Goal: Task Accomplishment & Management: Use online tool/utility

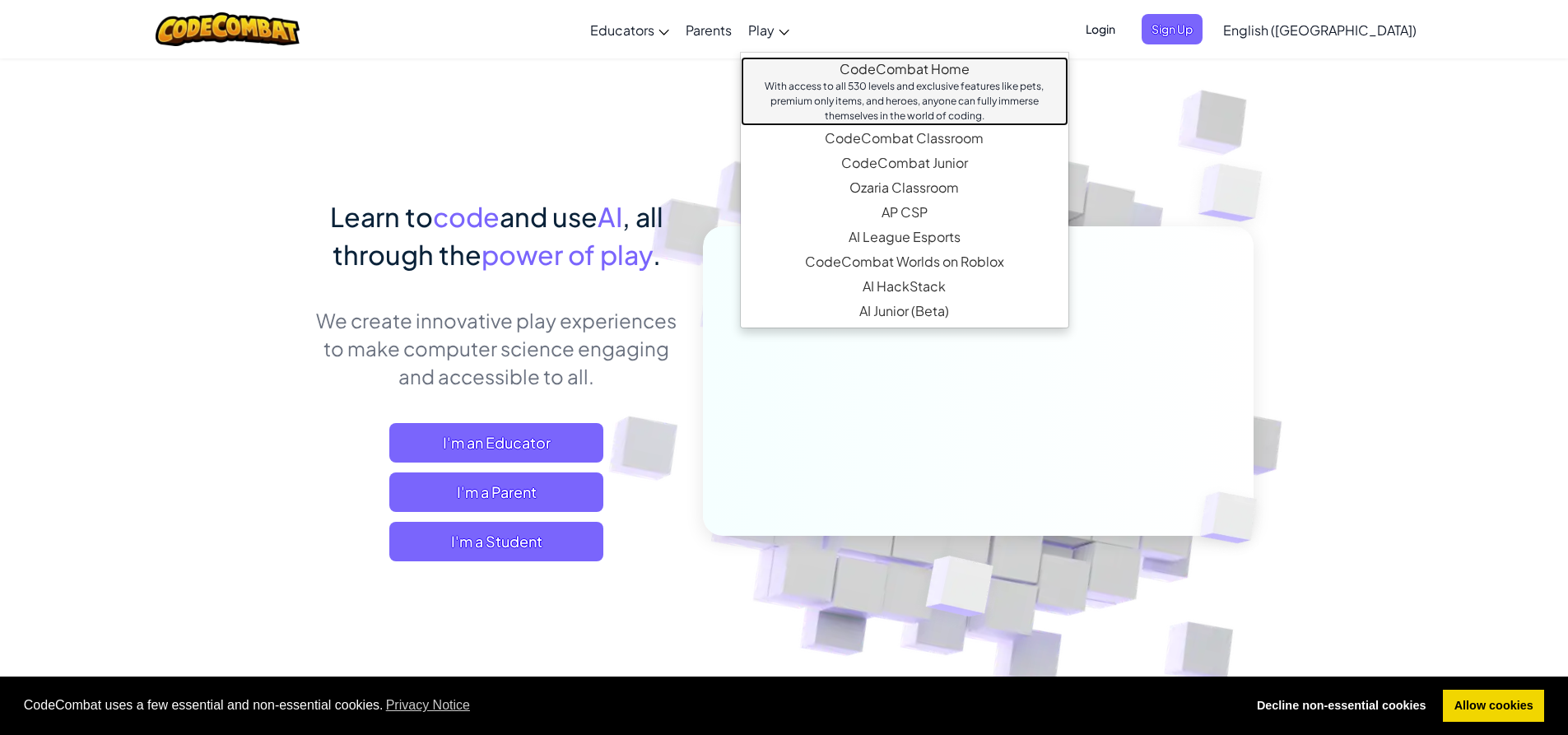
click at [894, 70] on link "CodeCombat Home With access to all 530 levels and exclusive features like pets,…" at bounding box center [904, 91] width 327 height 69
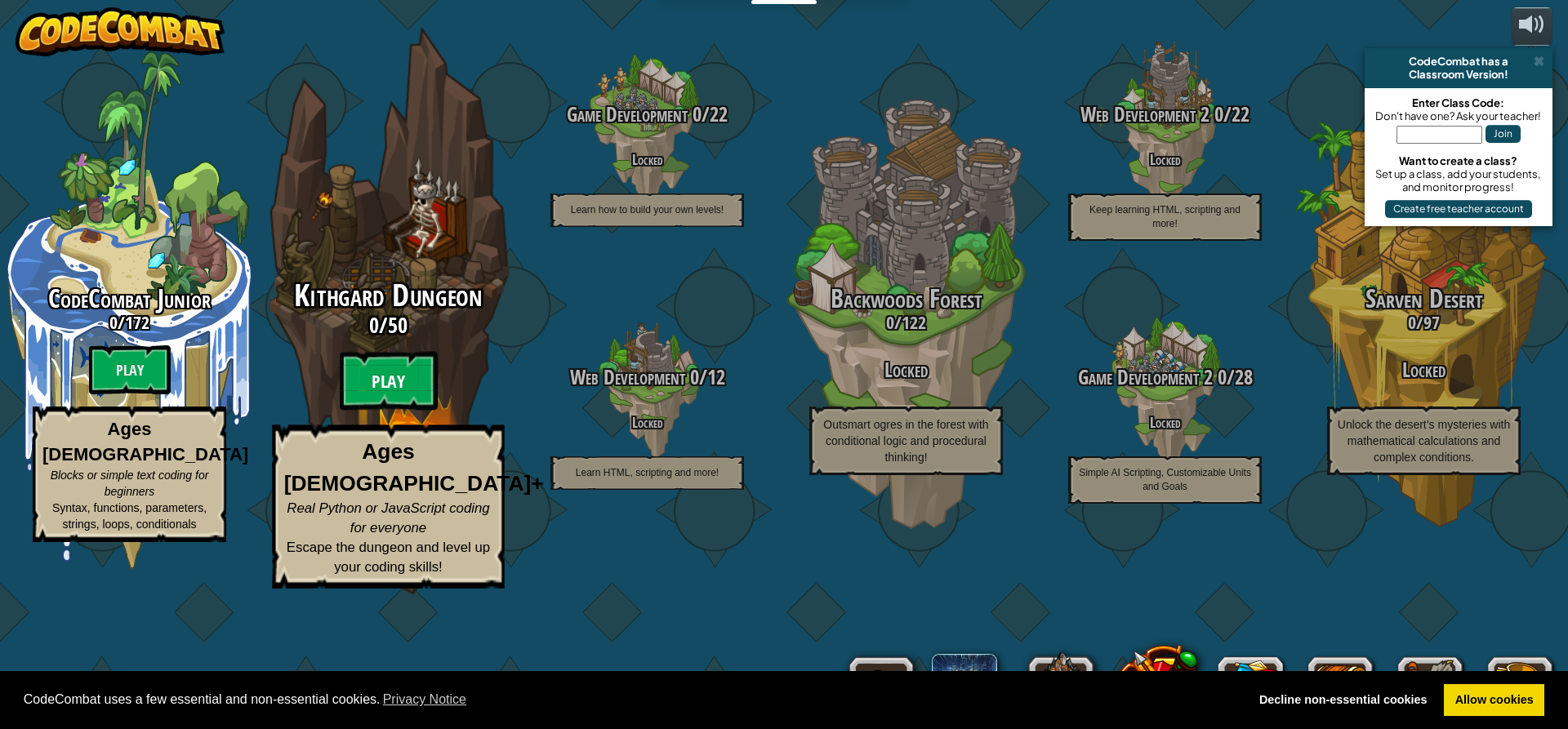
click at [364, 411] on btn "Play" at bounding box center [388, 381] width 98 height 59
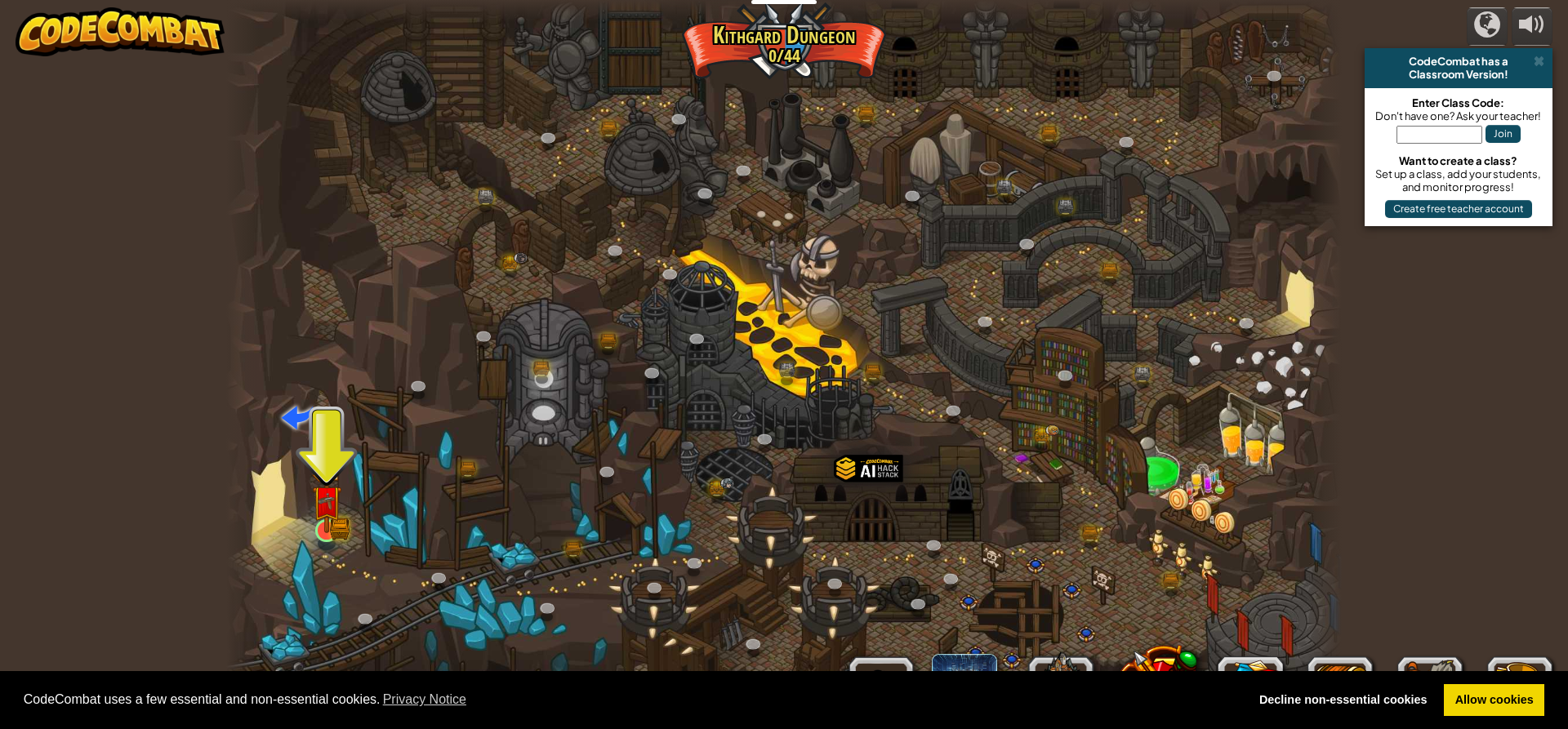
click at [322, 522] on img at bounding box center [327, 500] width 30 height 65
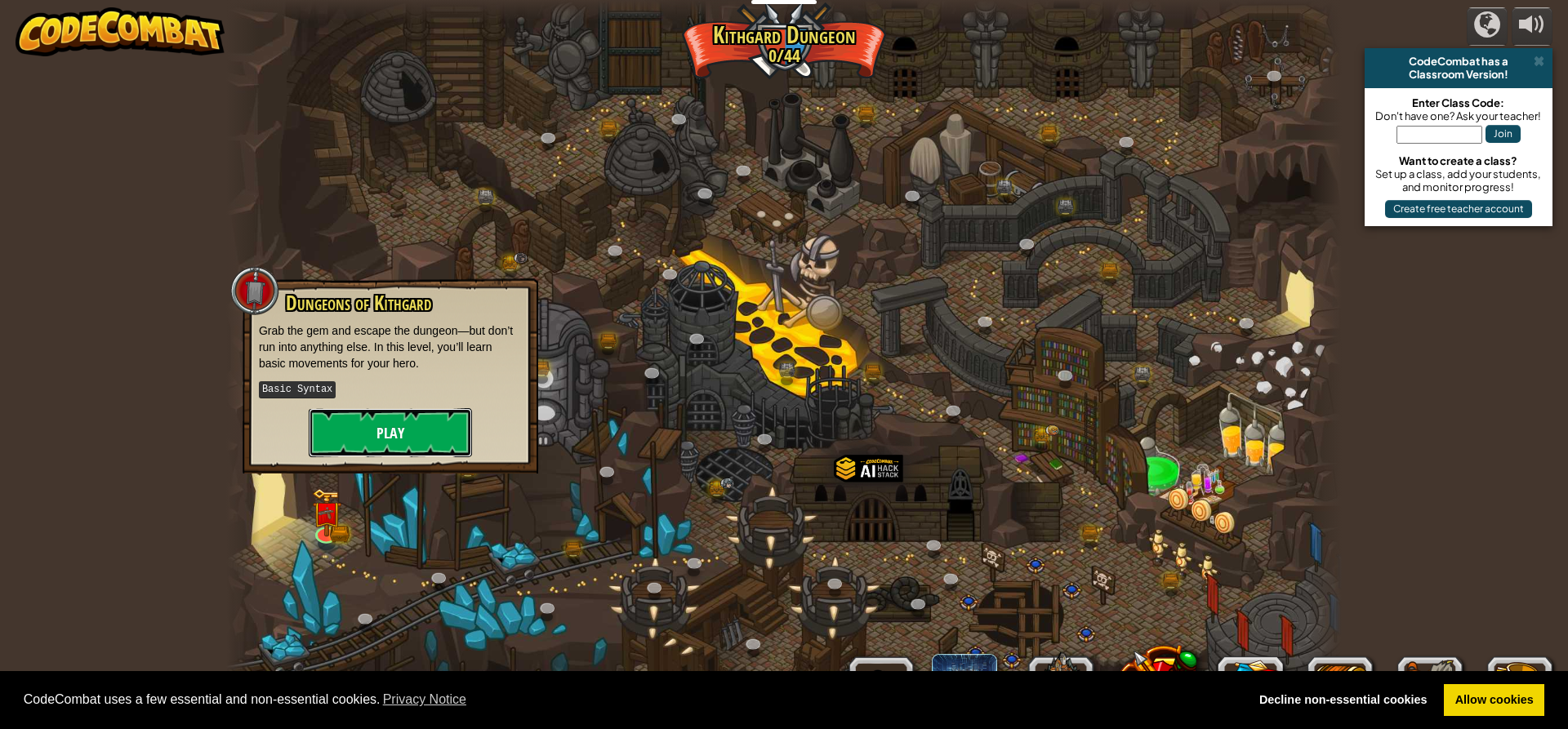
click at [372, 437] on button "Play" at bounding box center [390, 431] width 164 height 49
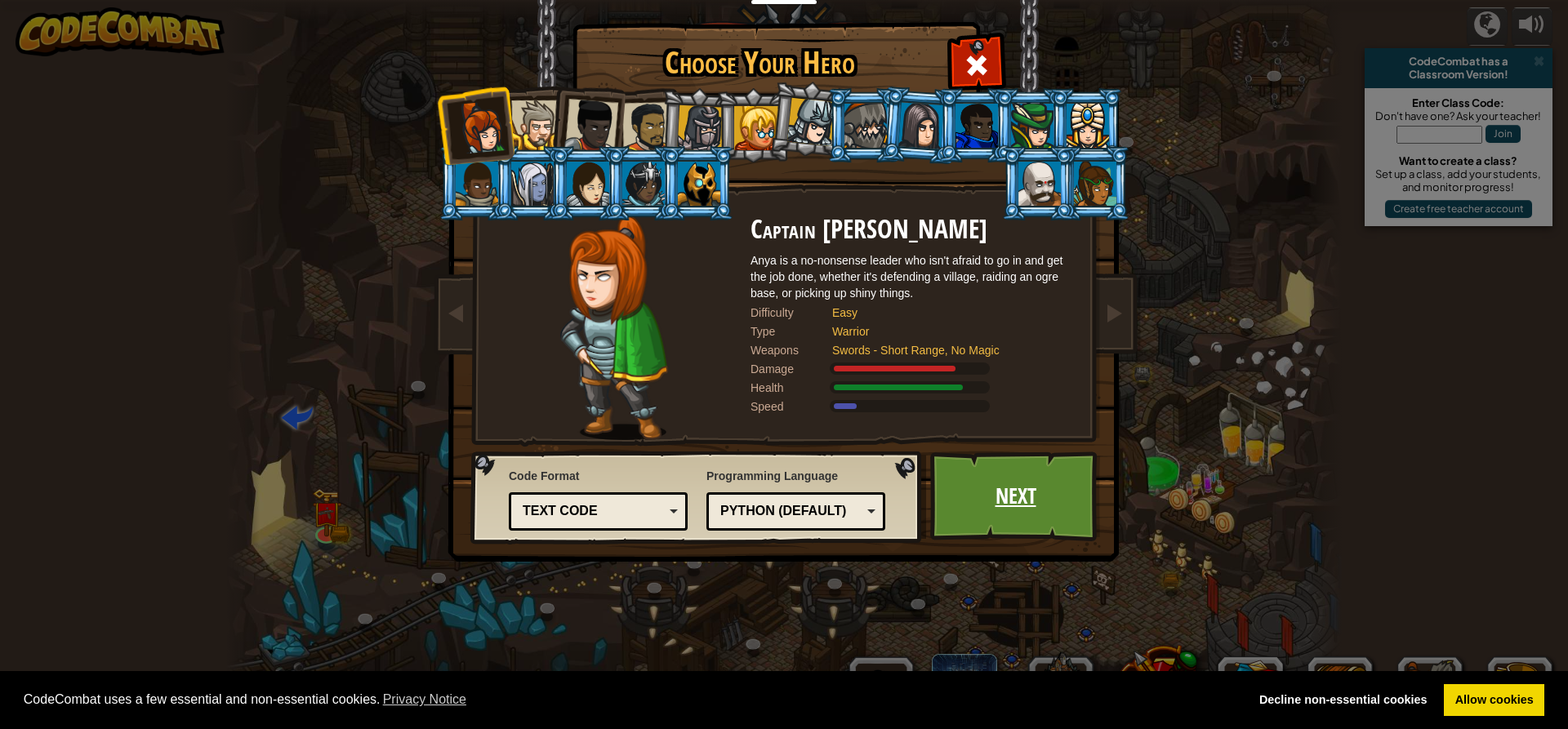
click at [1030, 480] on link "Next" at bounding box center [1015, 496] width 171 height 90
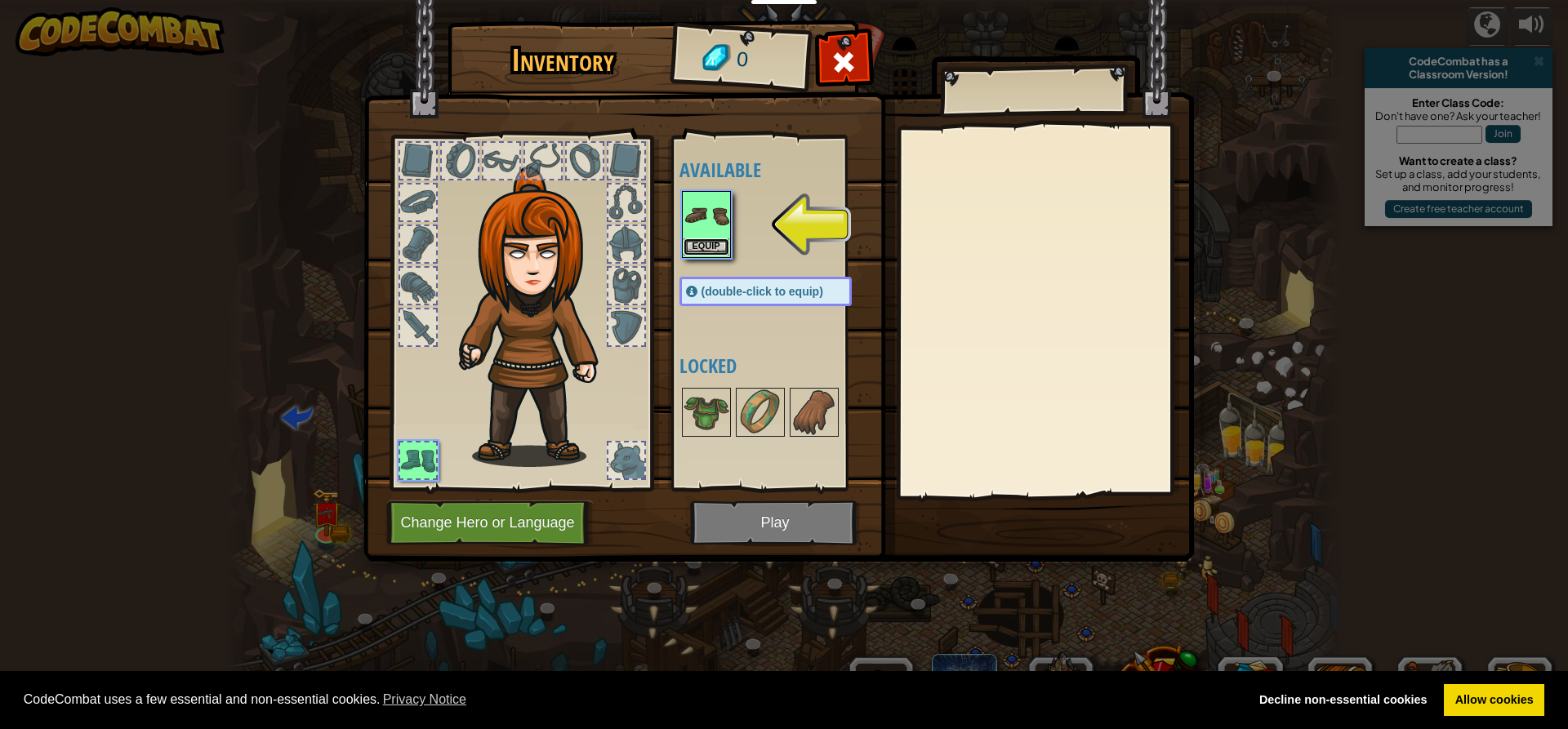
click at [685, 248] on button "Equip" at bounding box center [707, 246] width 46 height 17
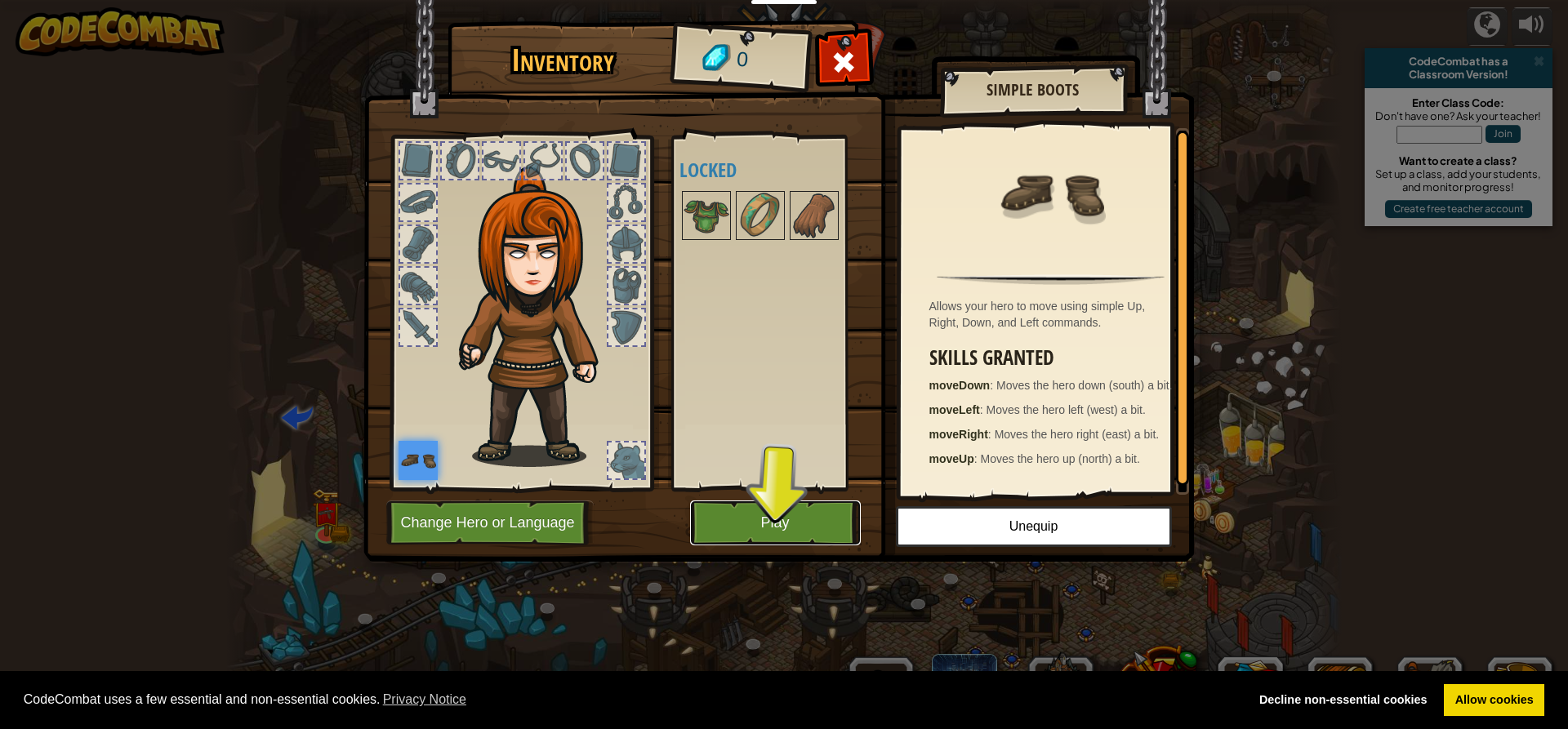
click at [765, 532] on button "Play" at bounding box center [775, 522] width 171 height 45
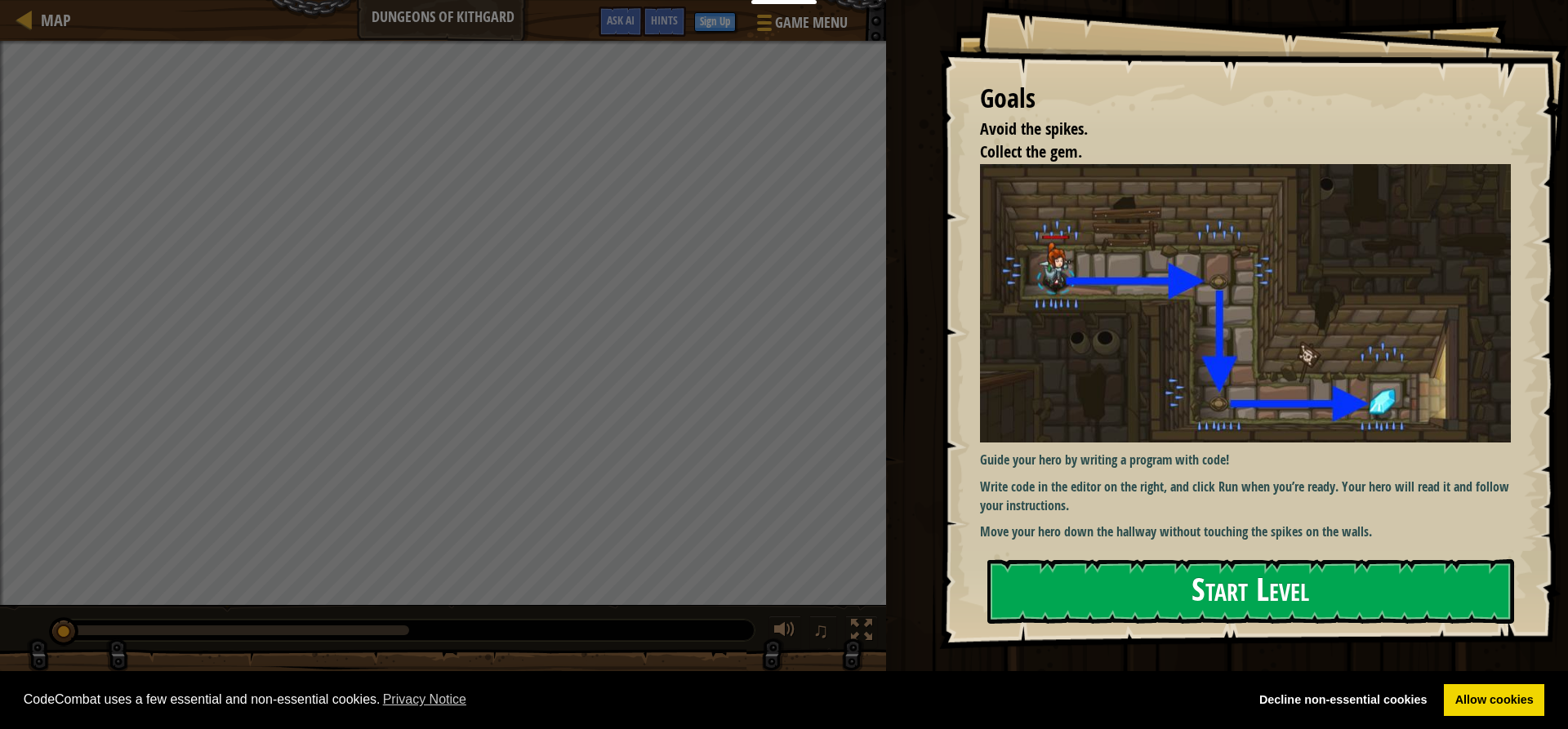
click at [1208, 609] on button "Start Level" at bounding box center [1250, 591] width 527 height 64
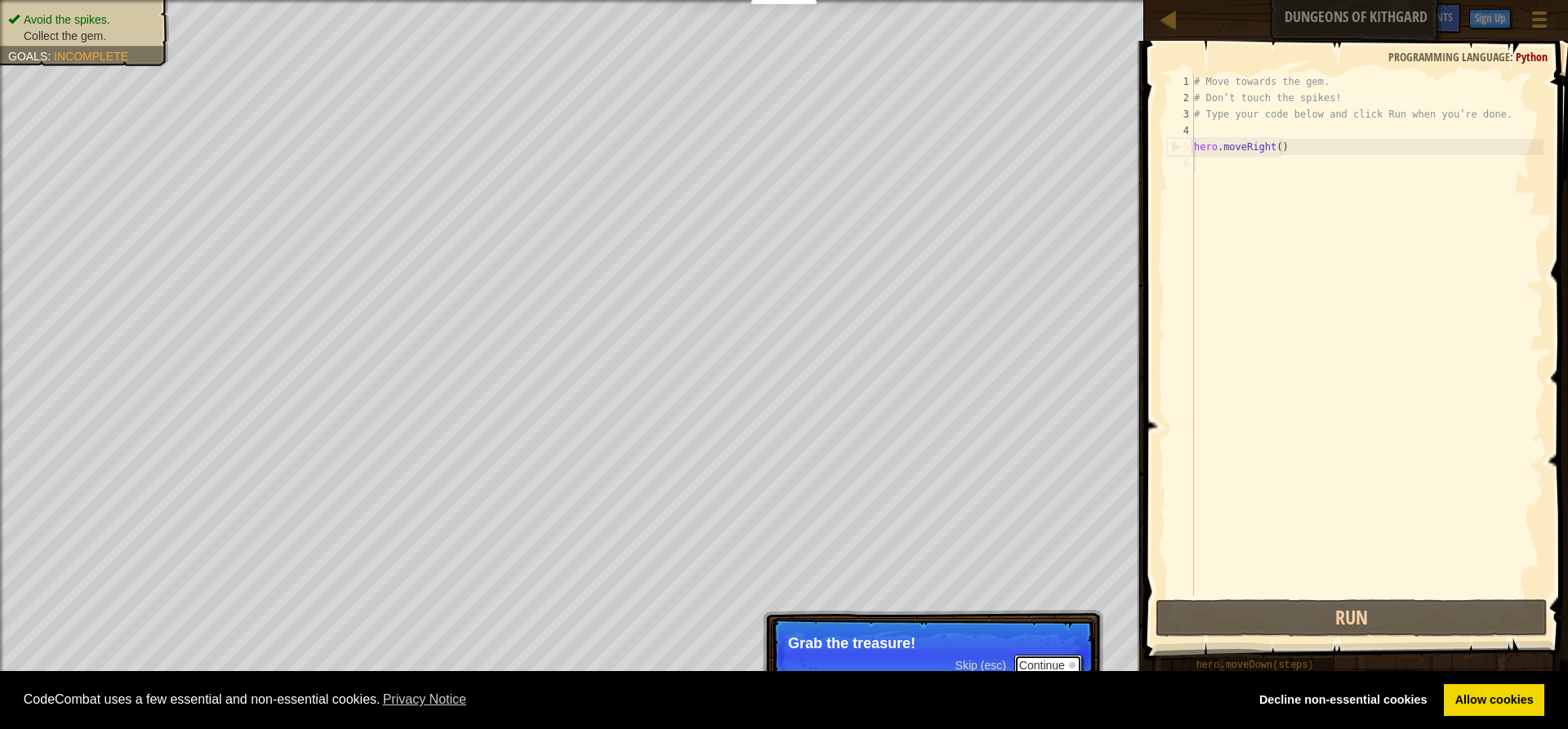
click at [1025, 666] on button "Continue" at bounding box center [1048, 665] width 67 height 21
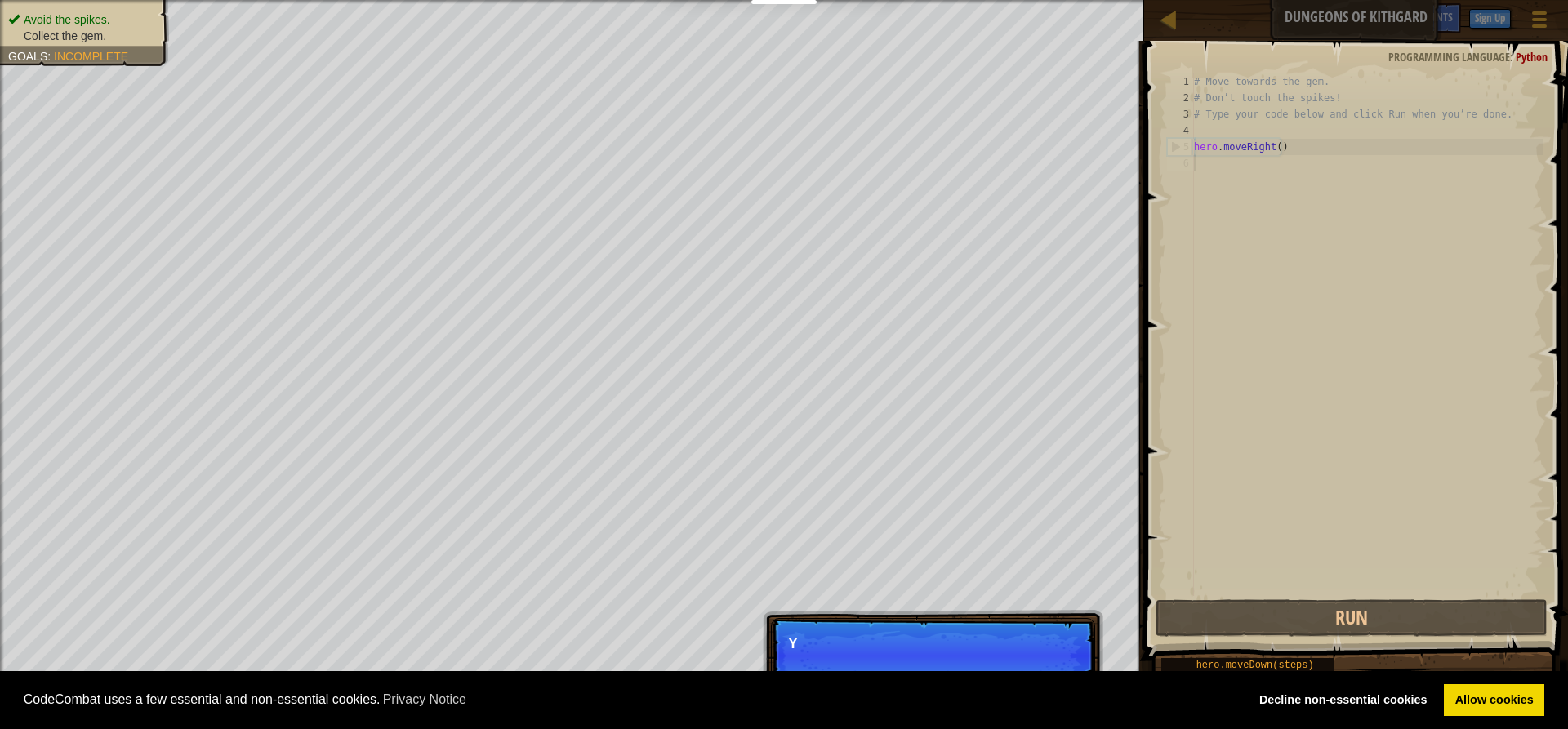
scroll to position [7, 0]
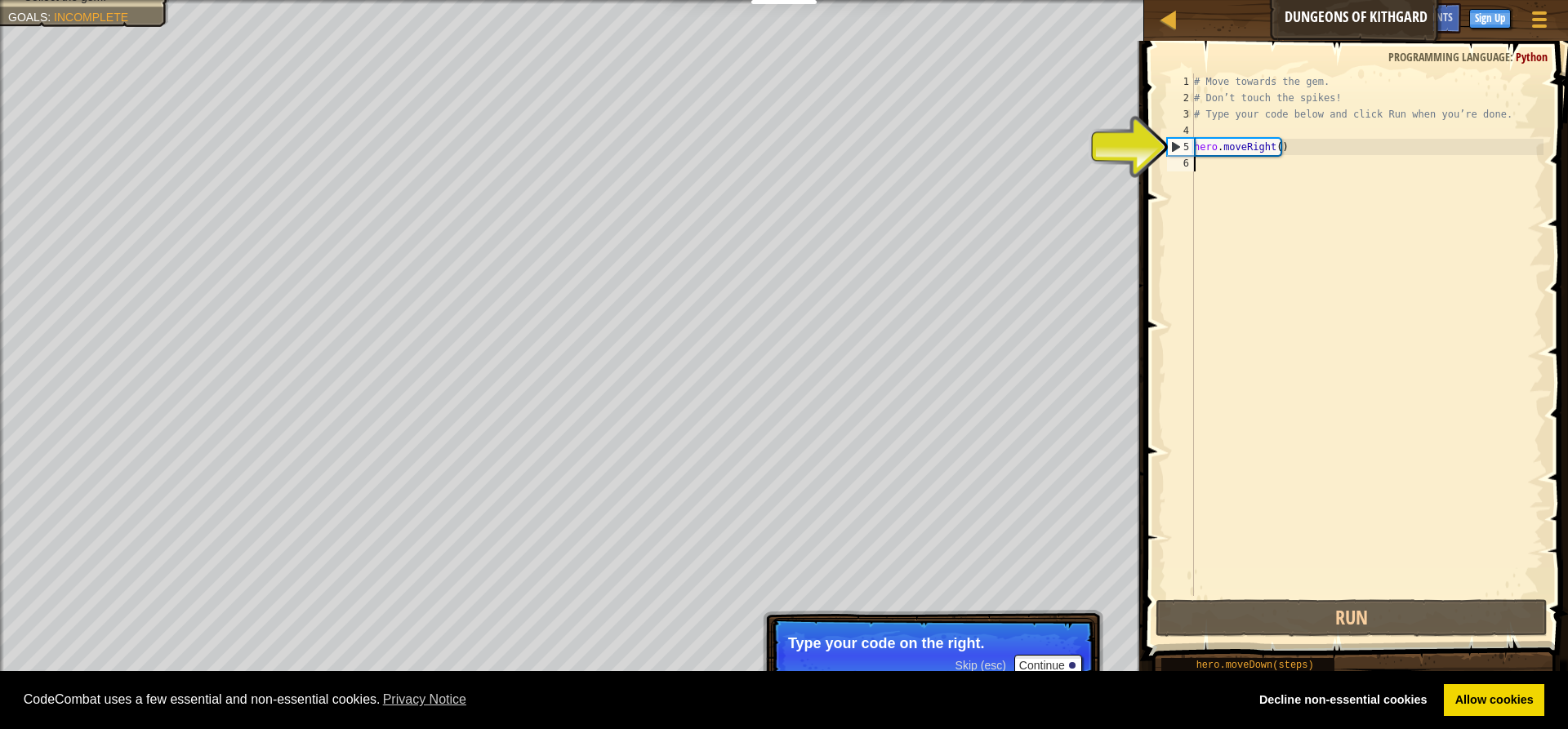
drag, startPoint x: 1141, startPoint y: 164, endPoint x: 1198, endPoint y: 108, distance: 79.9
click at [1141, 161] on span at bounding box center [1358, 326] width 437 height 668
drag, startPoint x: 1203, startPoint y: 109, endPoint x: 1204, endPoint y: 117, distance: 8.1
click at [1204, 110] on div "# Move towards the gem. # Don’t touch the spikes! # Type your code below and cl…" at bounding box center [1367, 351] width 352 height 555
type textarea "# Type your code below and click Run when you’re done."
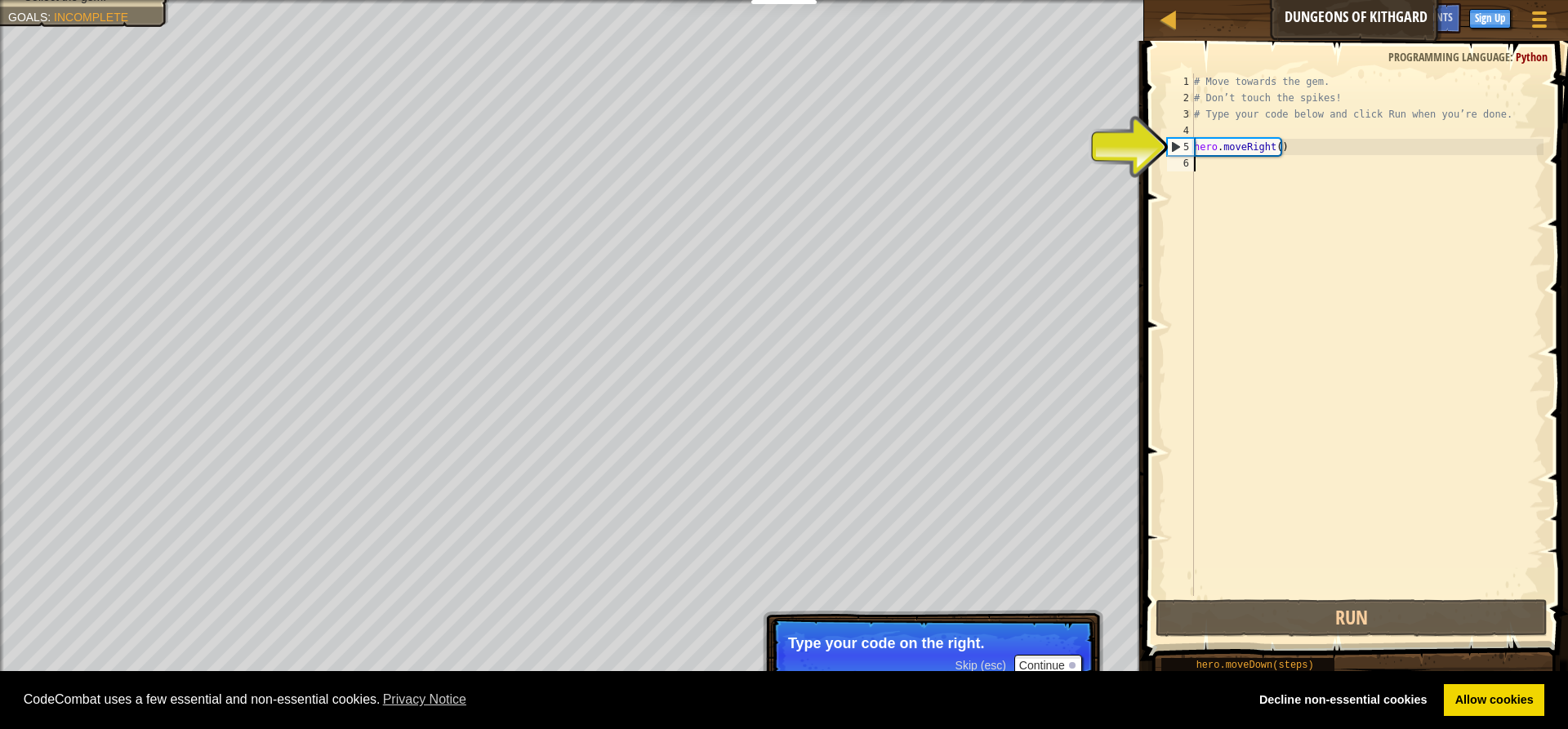
click at [1206, 122] on div "# Move towards the gem. # Don’t touch the spikes! # Type your code below and cl…" at bounding box center [1367, 351] width 352 height 555
click at [1220, 133] on div "# Move towards the gem. # Don’t touch the spikes! # Type your code below and cl…" at bounding box center [1367, 351] width 352 height 555
click at [1223, 149] on div "# Move towards the gem. # Don’t touch the spikes! # Type your code below and cl…" at bounding box center [1367, 351] width 352 height 555
type textarea "hero.moveRight()"
drag, startPoint x: 1241, startPoint y: 162, endPoint x: 1208, endPoint y: 251, distance: 94.9
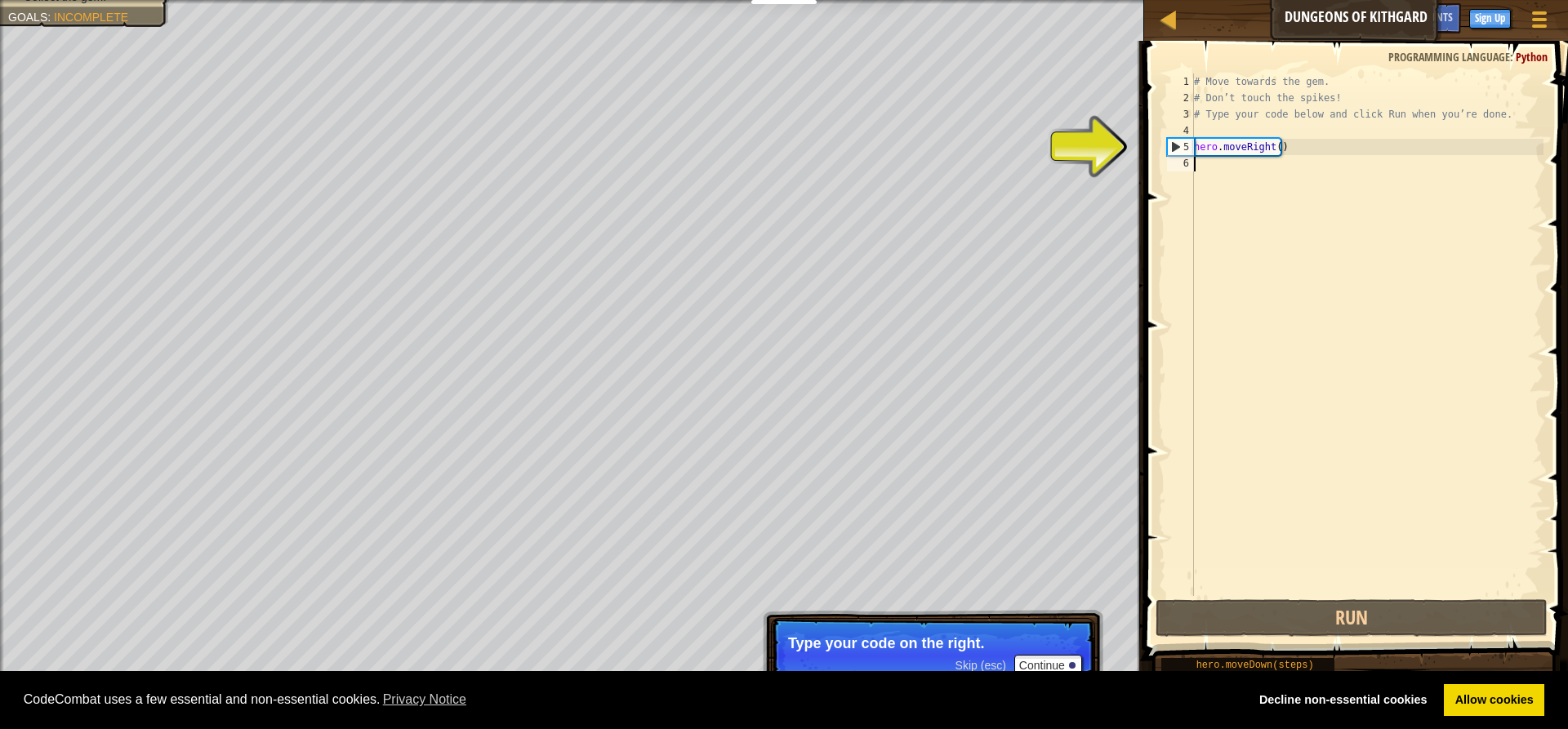
click at [1215, 230] on div "# Move towards the gem. # Don’t touch the spikes! # Type your code below and cl…" at bounding box center [1367, 351] width 352 height 555
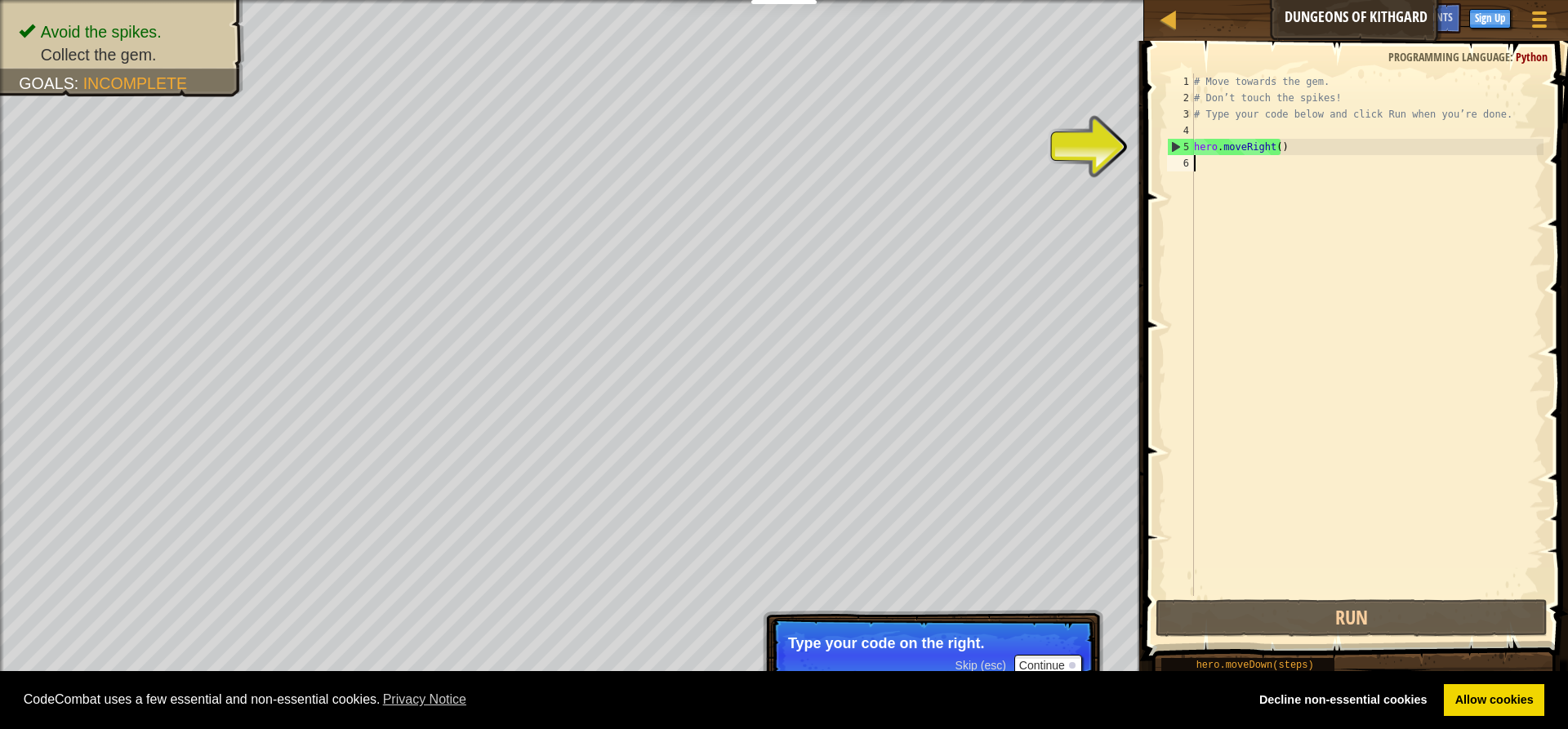
click at [983, 669] on span "Skip (esc)" at bounding box center [980, 665] width 51 height 13
click at [1232, 171] on div "# Move towards the gem. # Don’t touch the spikes! # Type your code below and cl…" at bounding box center [1367, 351] width 352 height 555
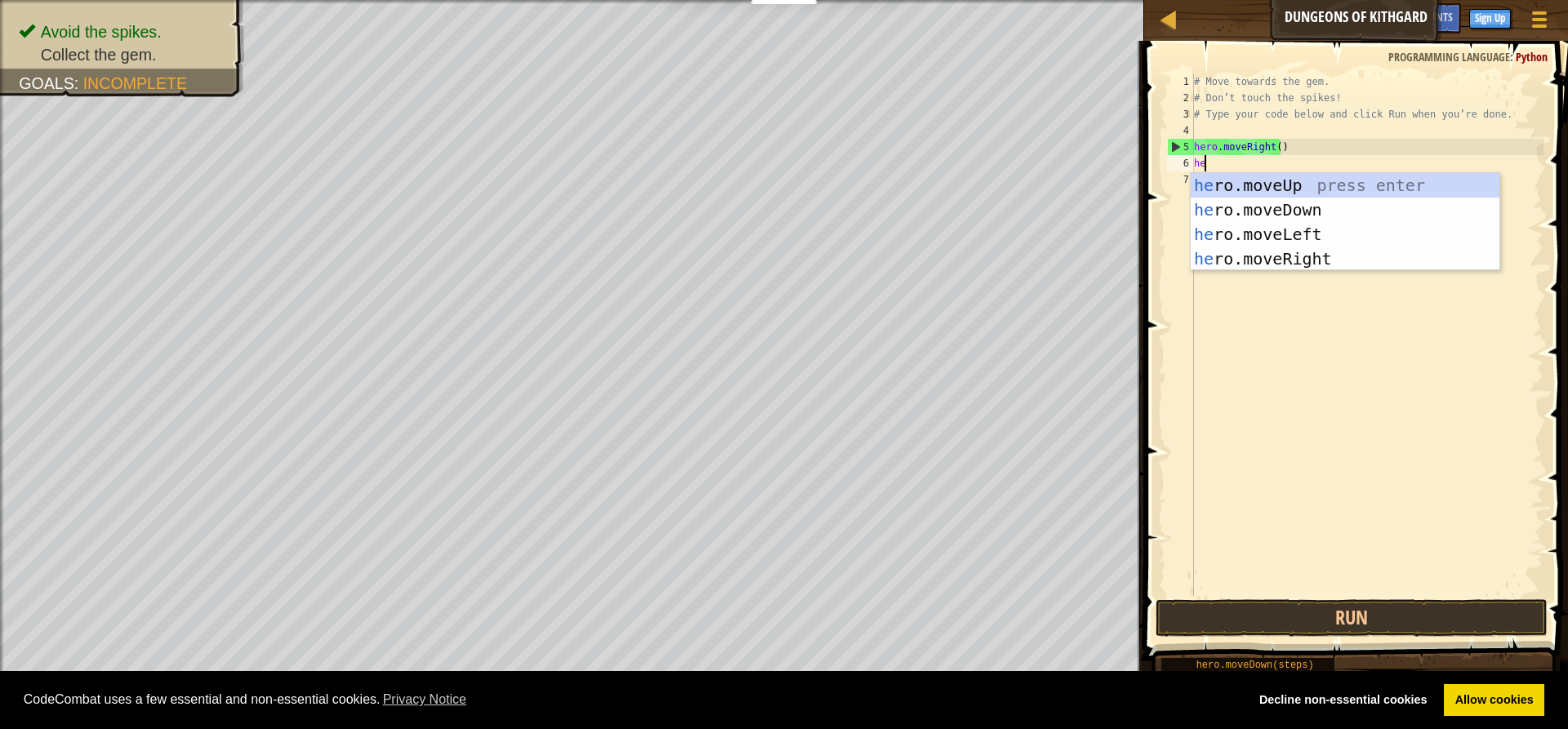
type textarea "her"
click at [1283, 208] on div "her o.moveUp press enter her o.moveDown press enter her o.moveLeft press enter …" at bounding box center [1345, 246] width 309 height 147
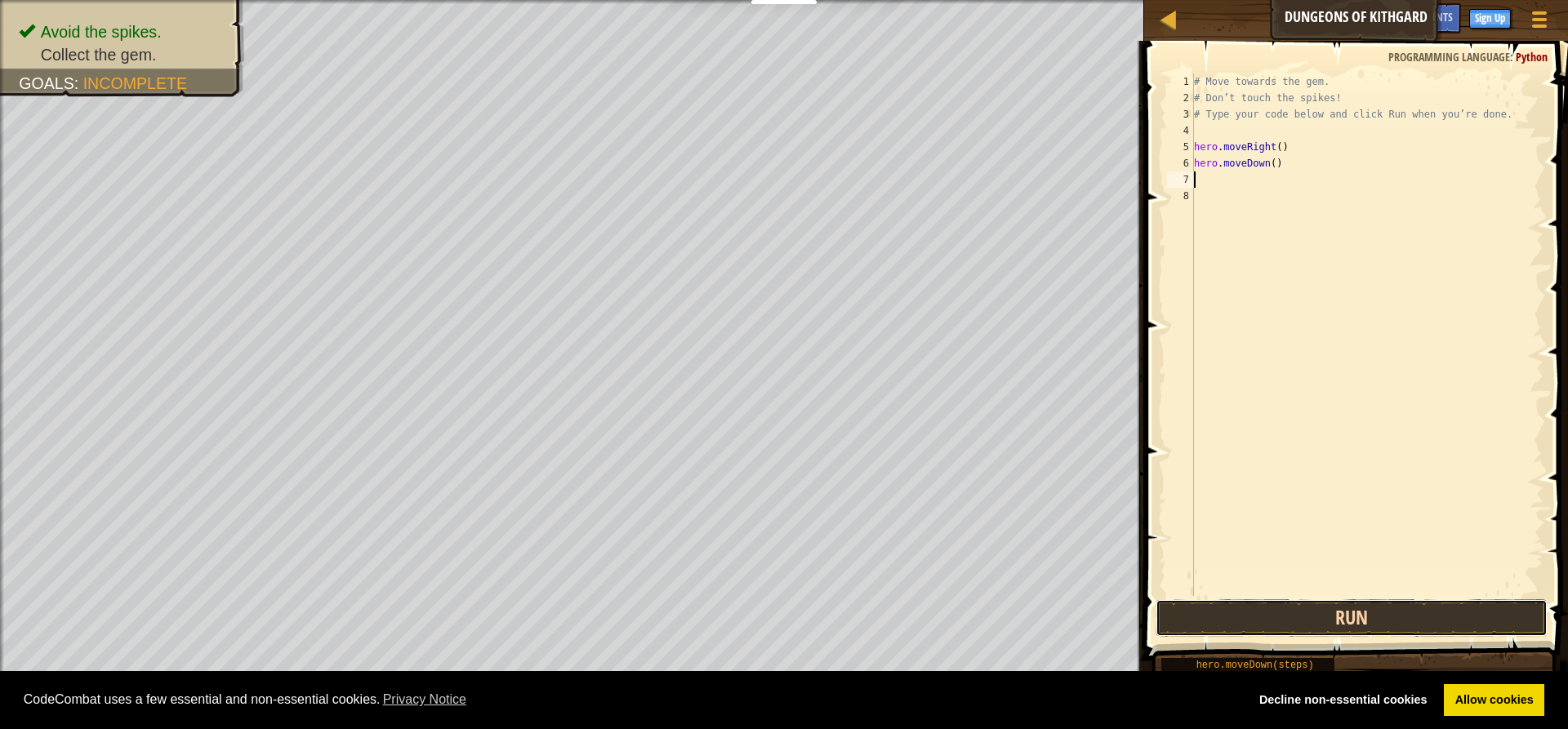
click at [1381, 600] on button "Run" at bounding box center [1351, 618] width 392 height 38
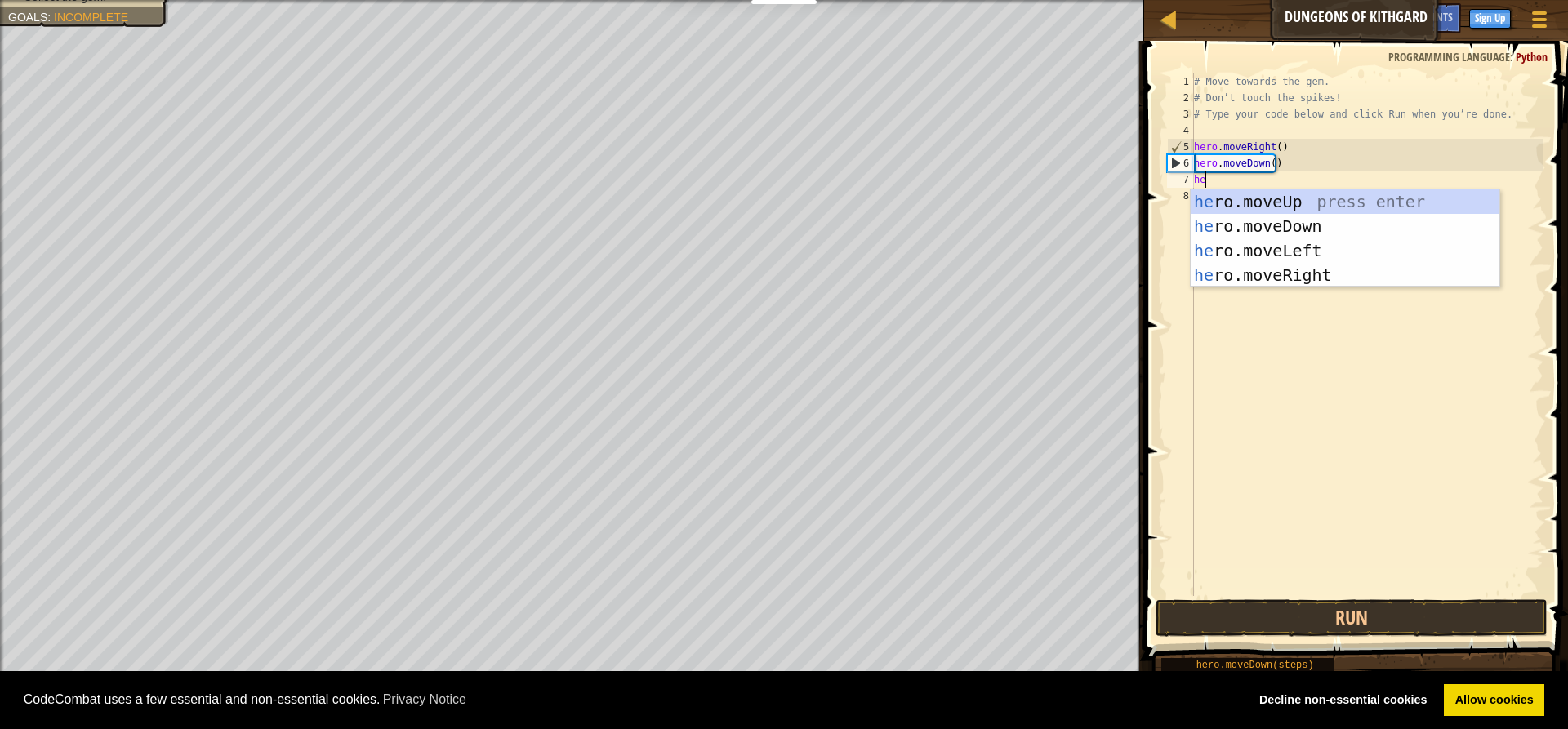
type textarea "her"
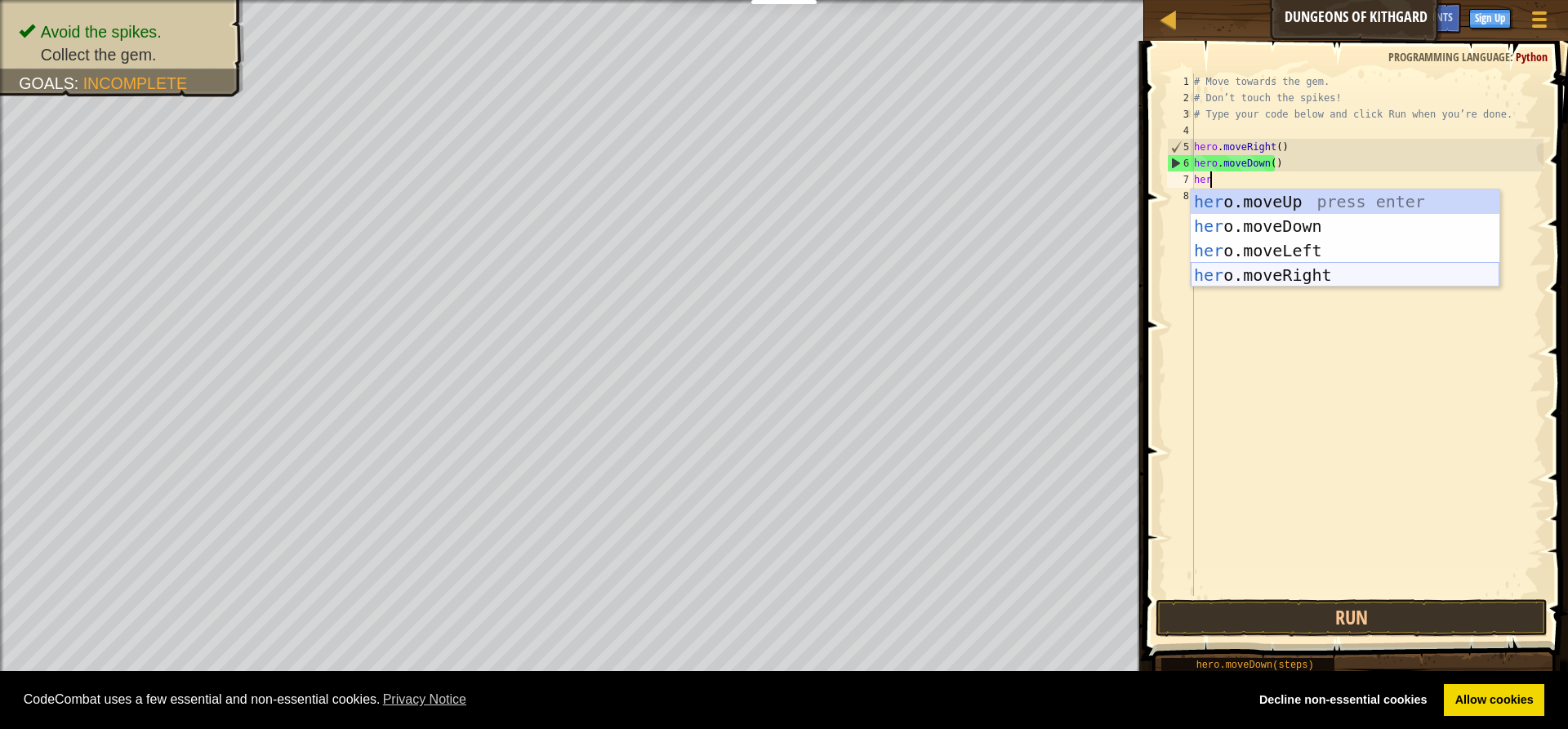
click at [1303, 264] on div "her o.moveUp press enter her o.moveDown press enter her o.moveLeft press enter …" at bounding box center [1345, 263] width 309 height 147
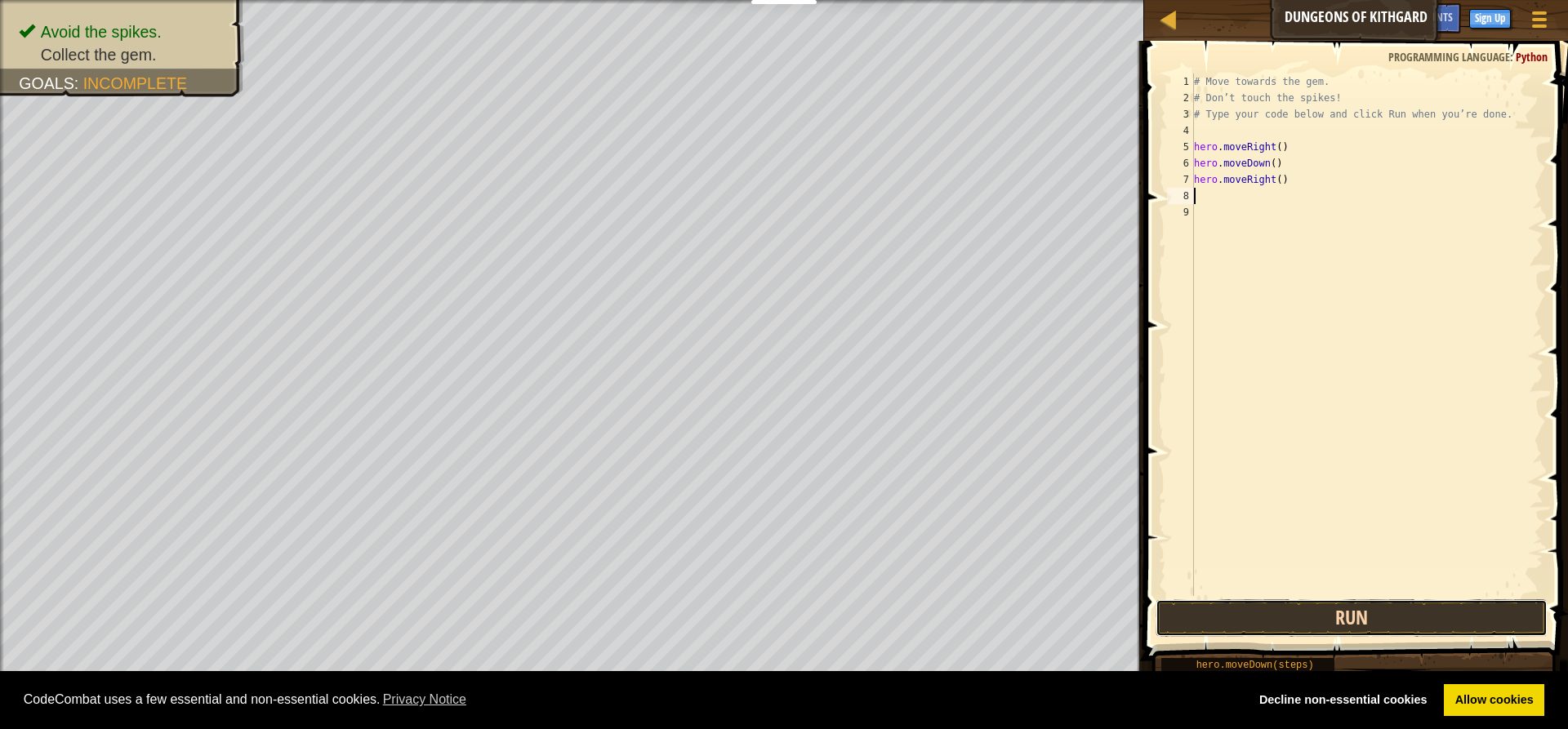
click at [1350, 612] on button "Run" at bounding box center [1351, 618] width 392 height 38
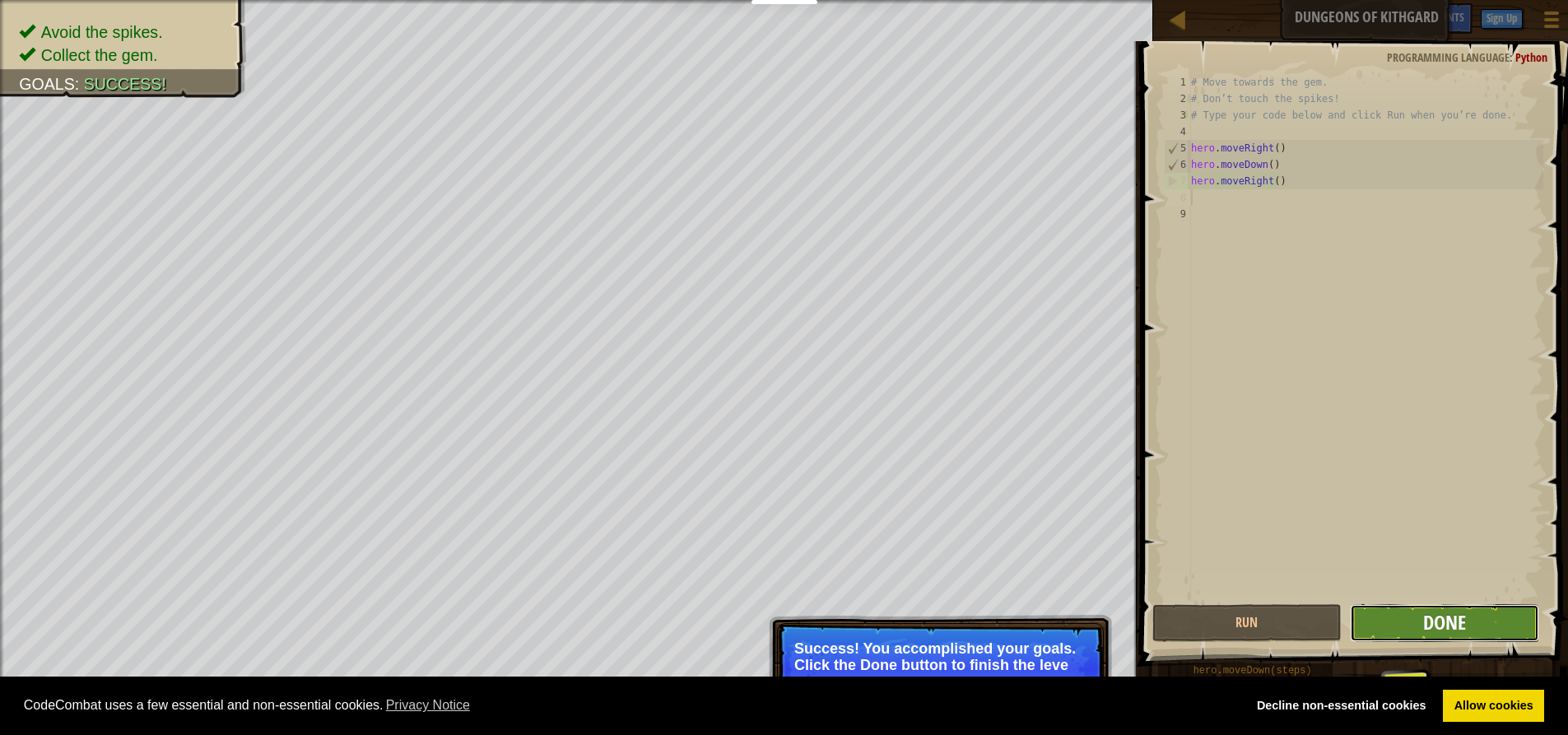
click at [1424, 631] on span "Done" at bounding box center [1444, 622] width 43 height 26
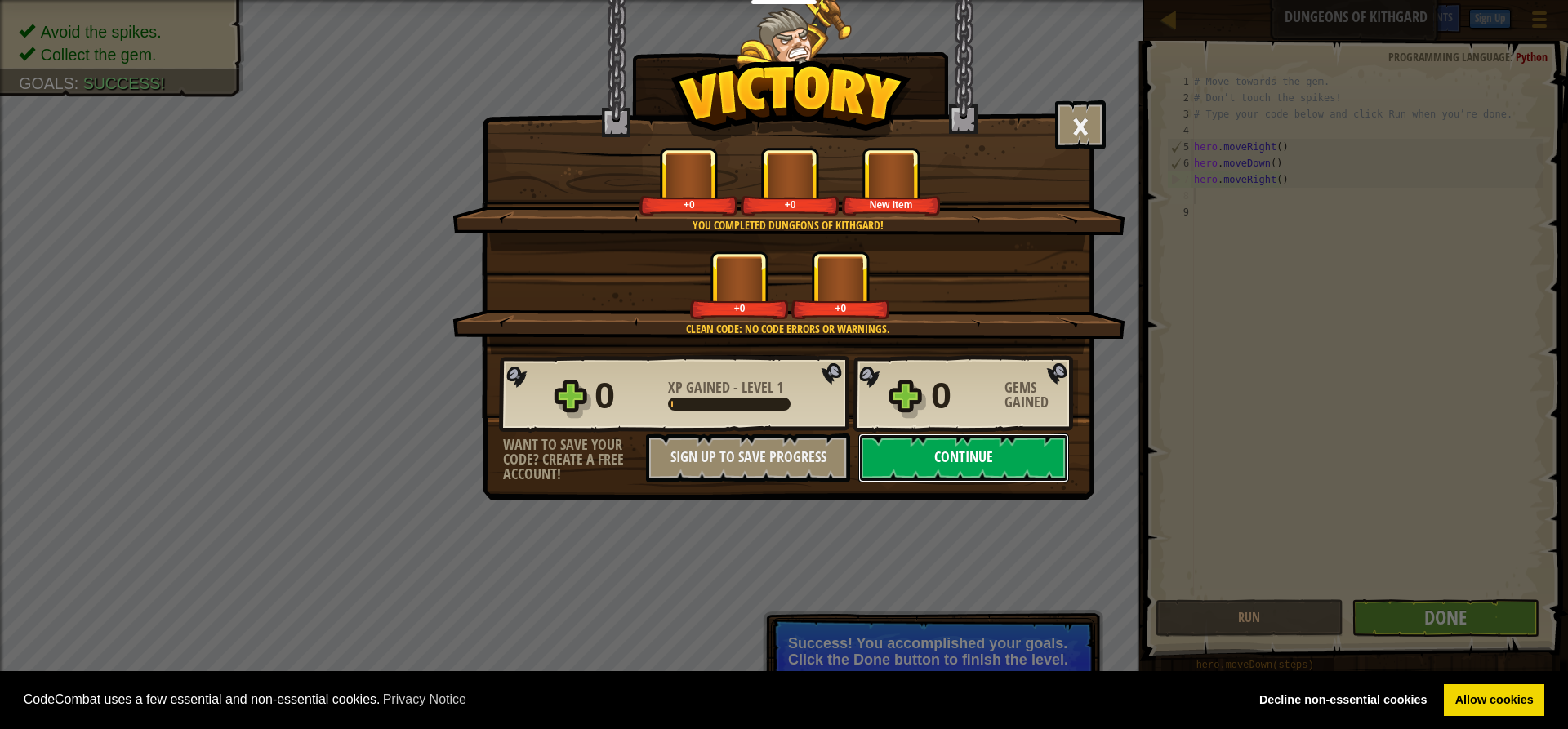
click at [991, 449] on button "Continue" at bounding box center [964, 457] width 210 height 49
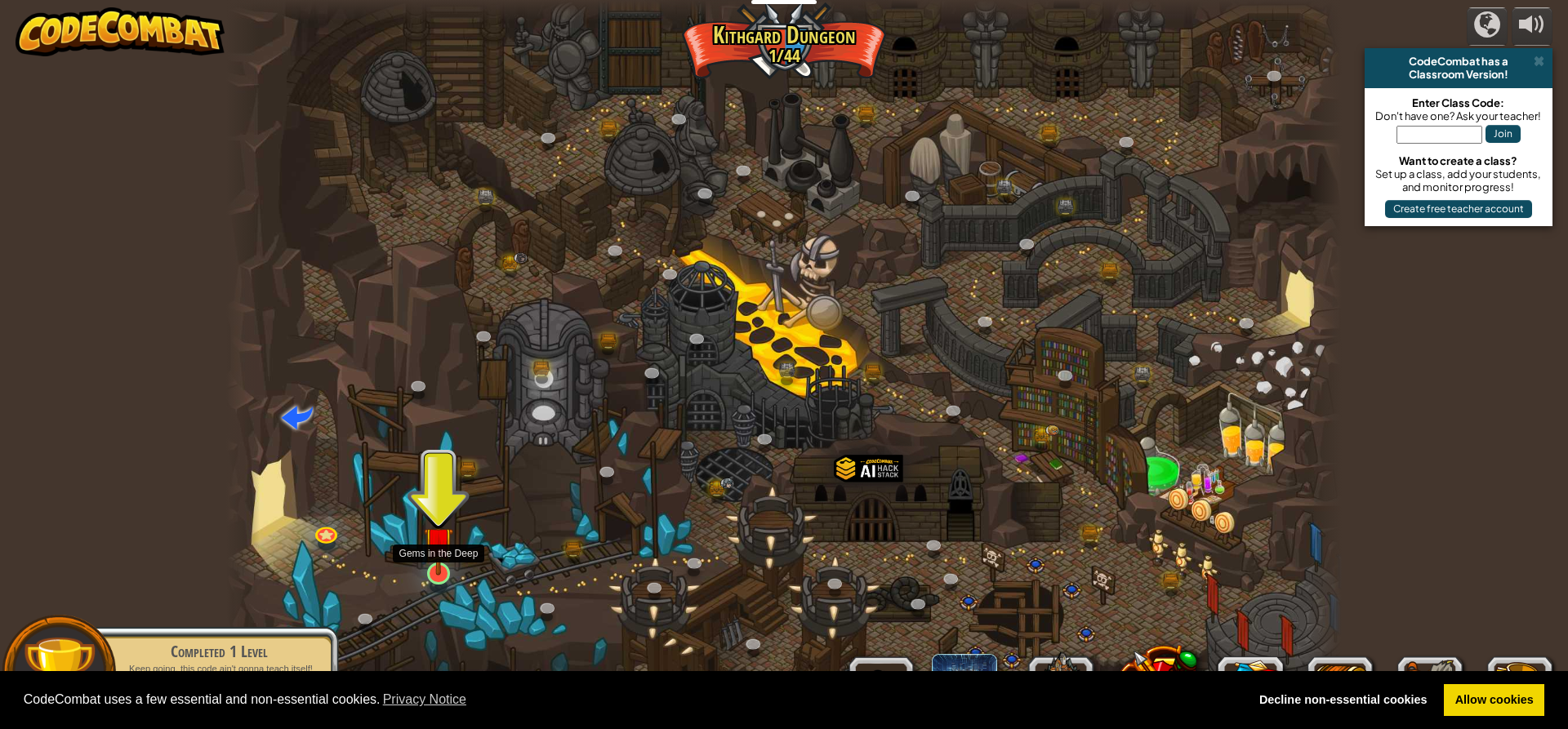
click at [429, 571] on img at bounding box center [439, 542] width 30 height 67
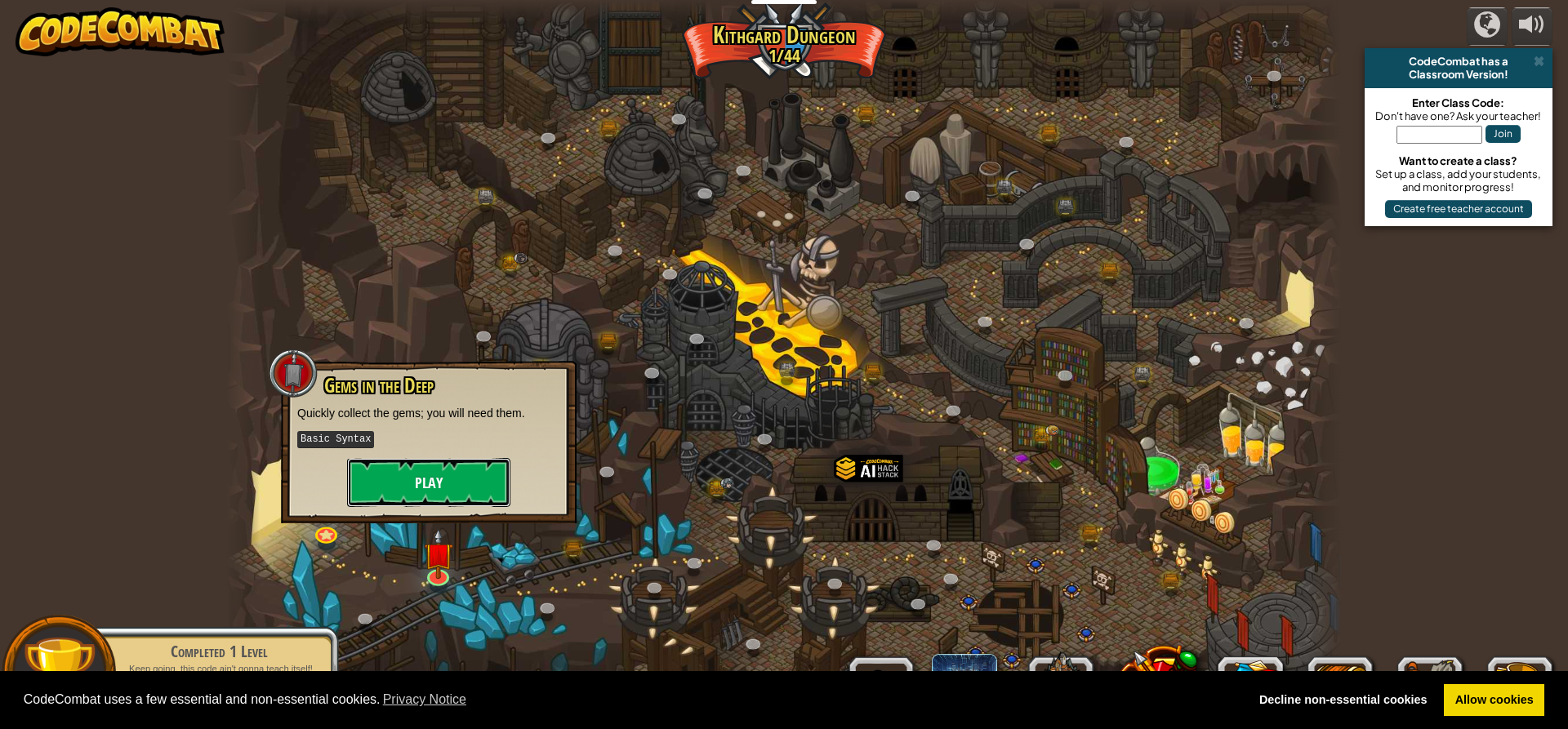
click at [417, 490] on button "Play" at bounding box center [429, 482] width 164 height 49
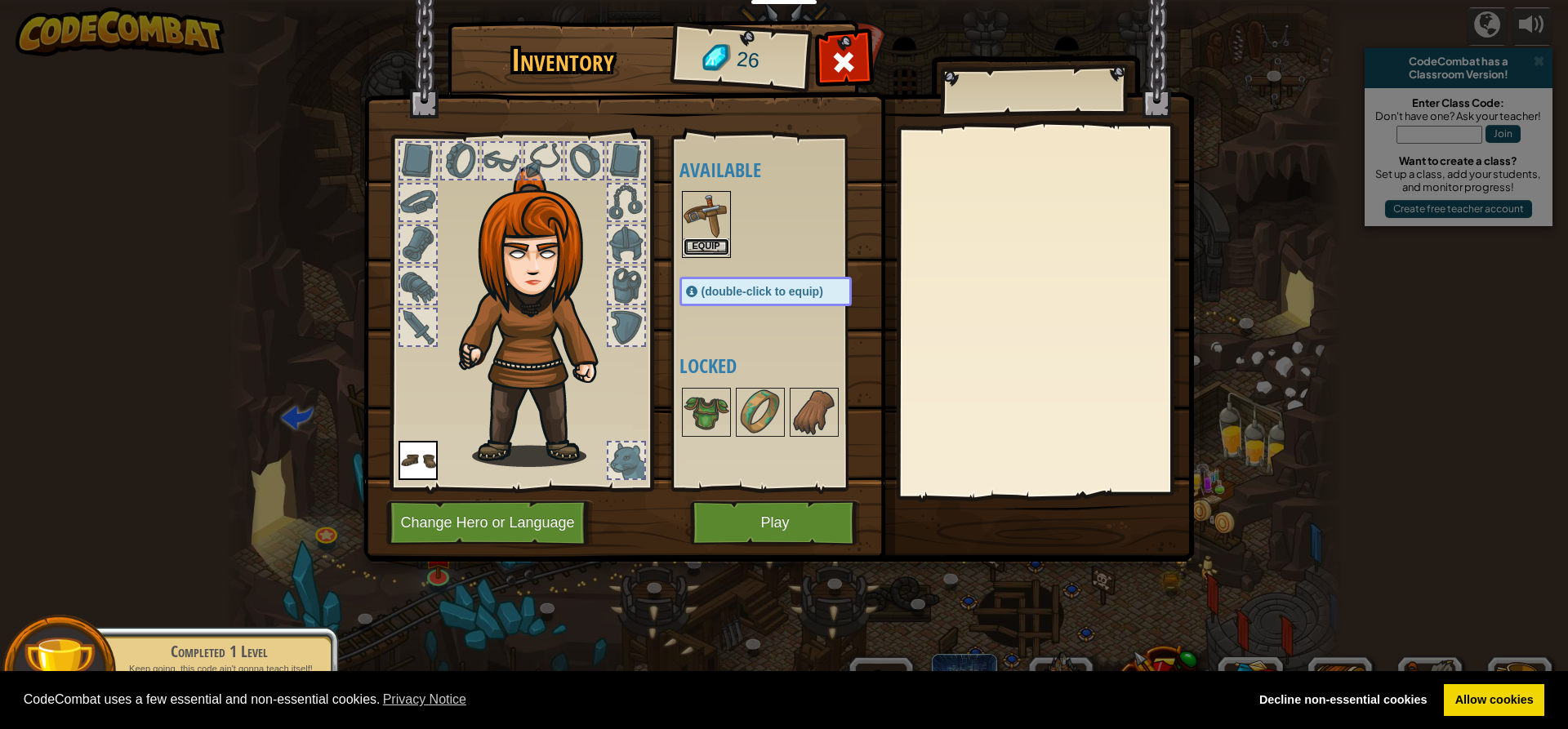
click at [719, 242] on button "Equip" at bounding box center [707, 246] width 46 height 17
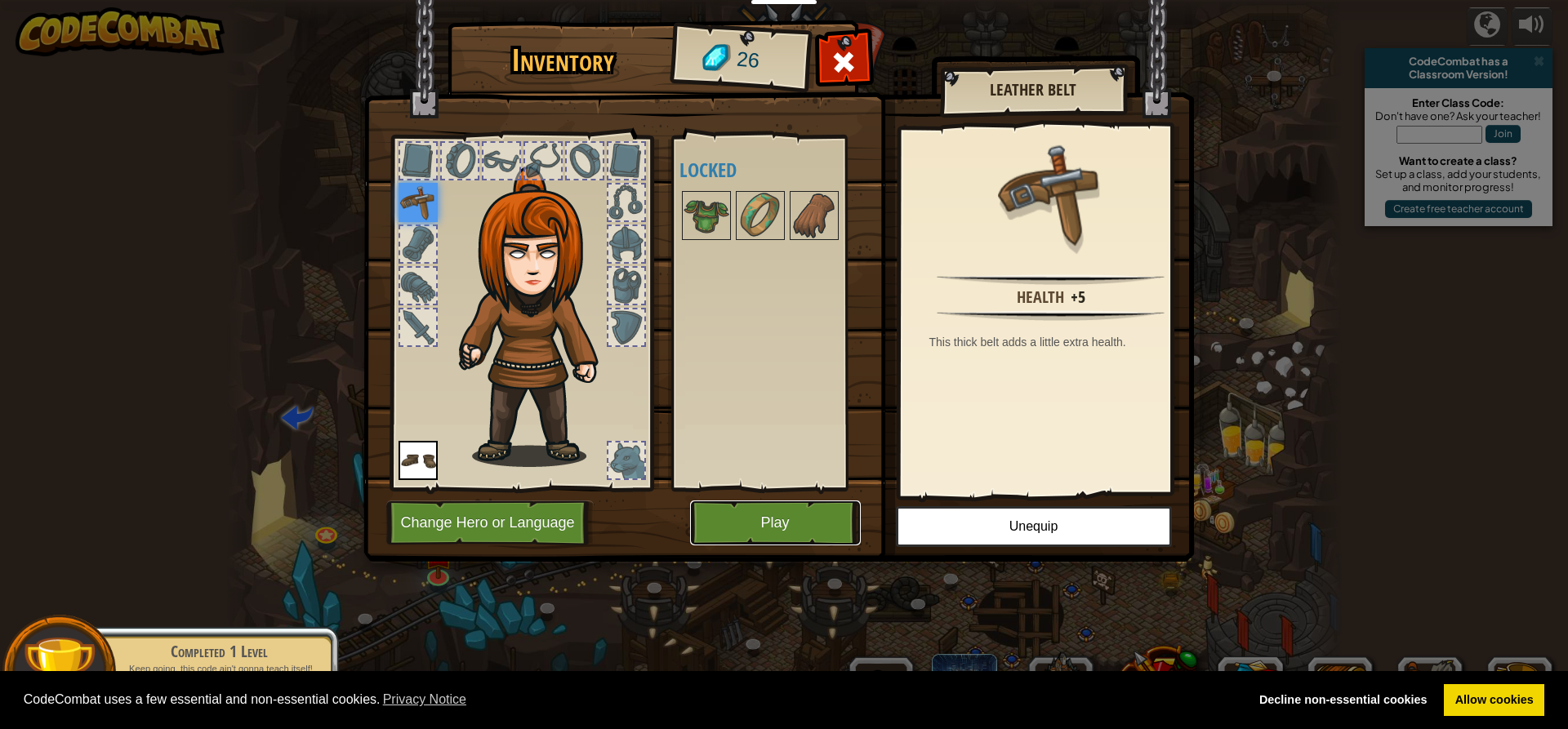
click at [818, 527] on button "Play" at bounding box center [775, 522] width 171 height 45
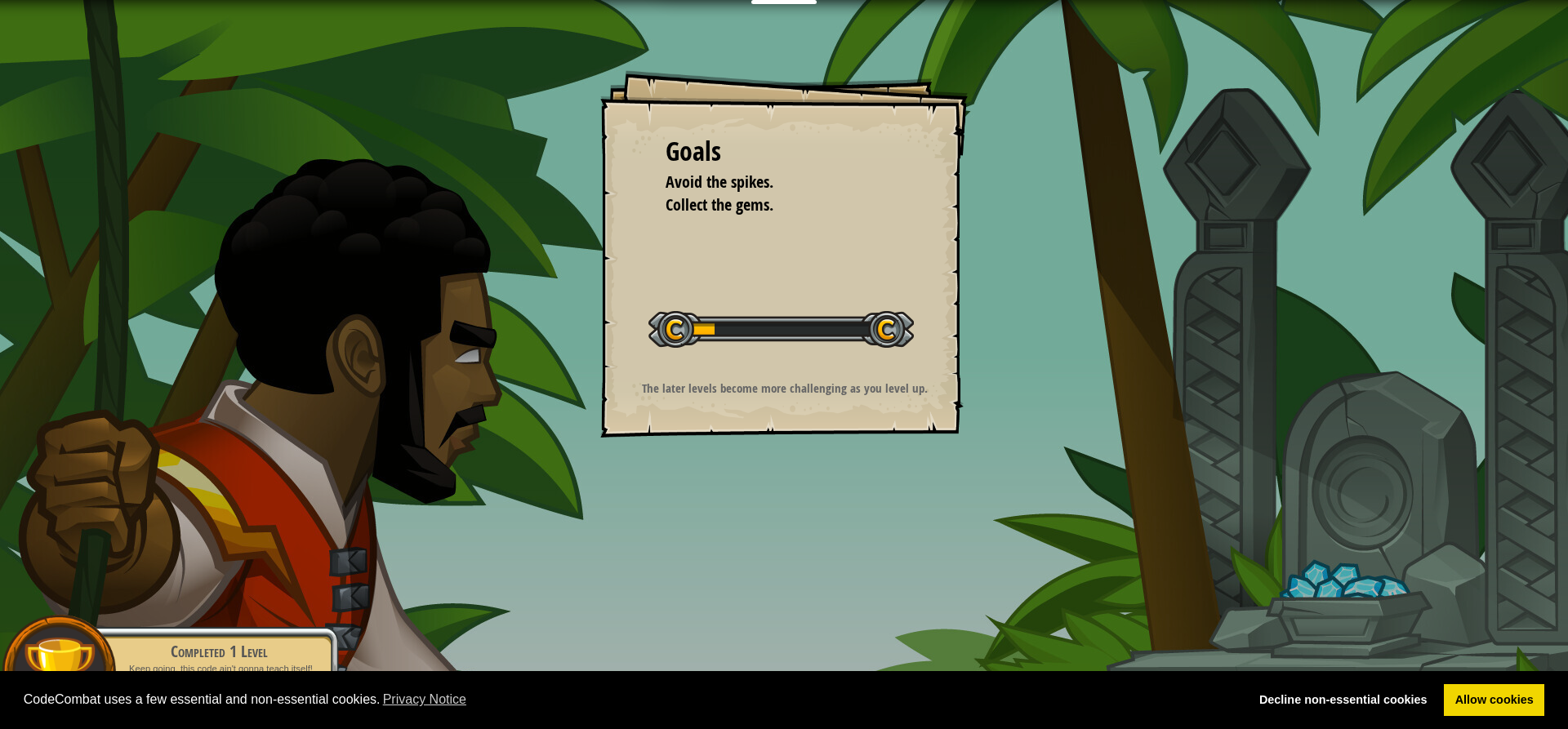
click at [816, 528] on div "Goals Avoid the spikes. Collect the gems. Start Level Error loading from server…" at bounding box center [784, 364] width 1568 height 729
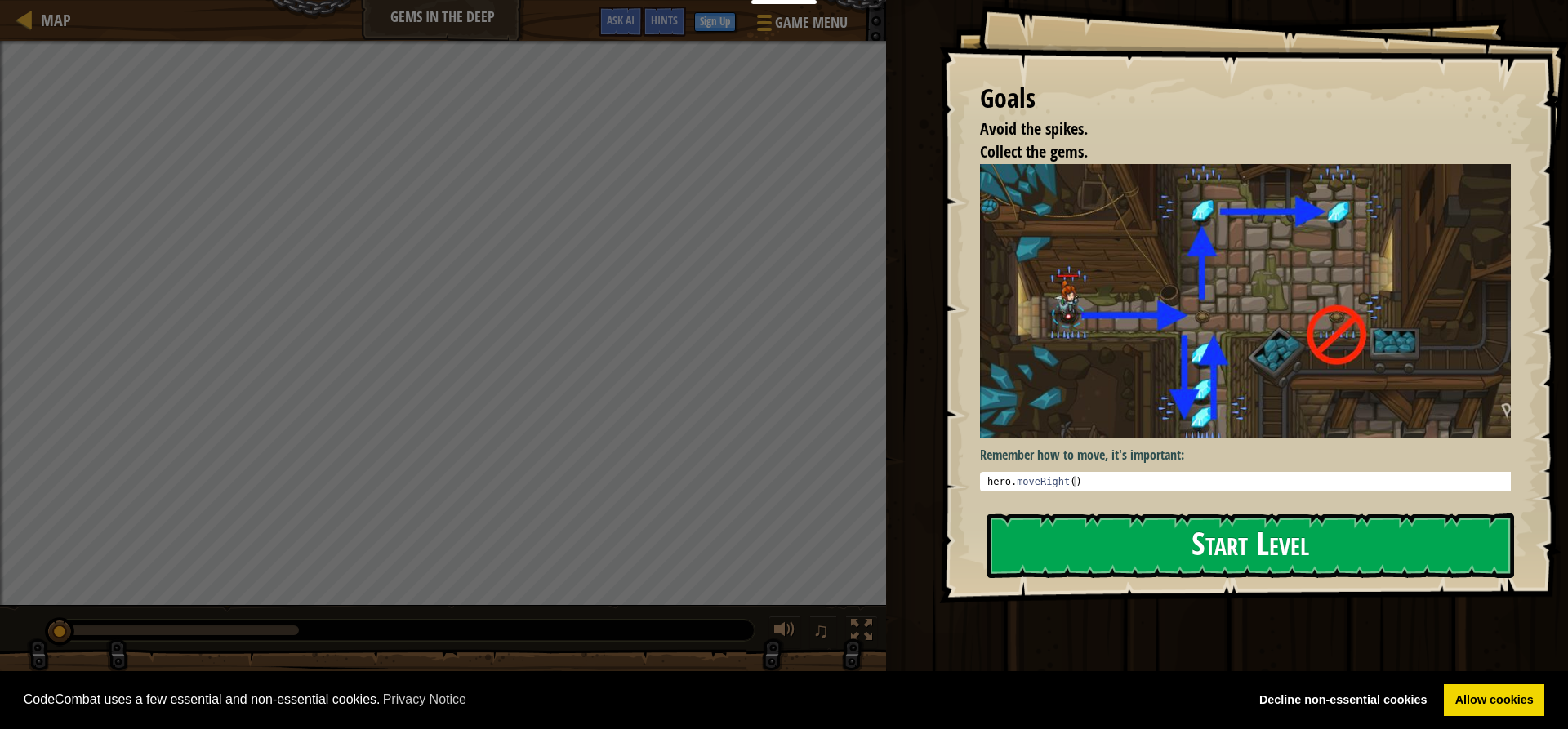
click at [1002, 312] on img at bounding box center [1250, 301] width 543 height 274
click at [1162, 528] on button "Start Level" at bounding box center [1250, 546] width 527 height 64
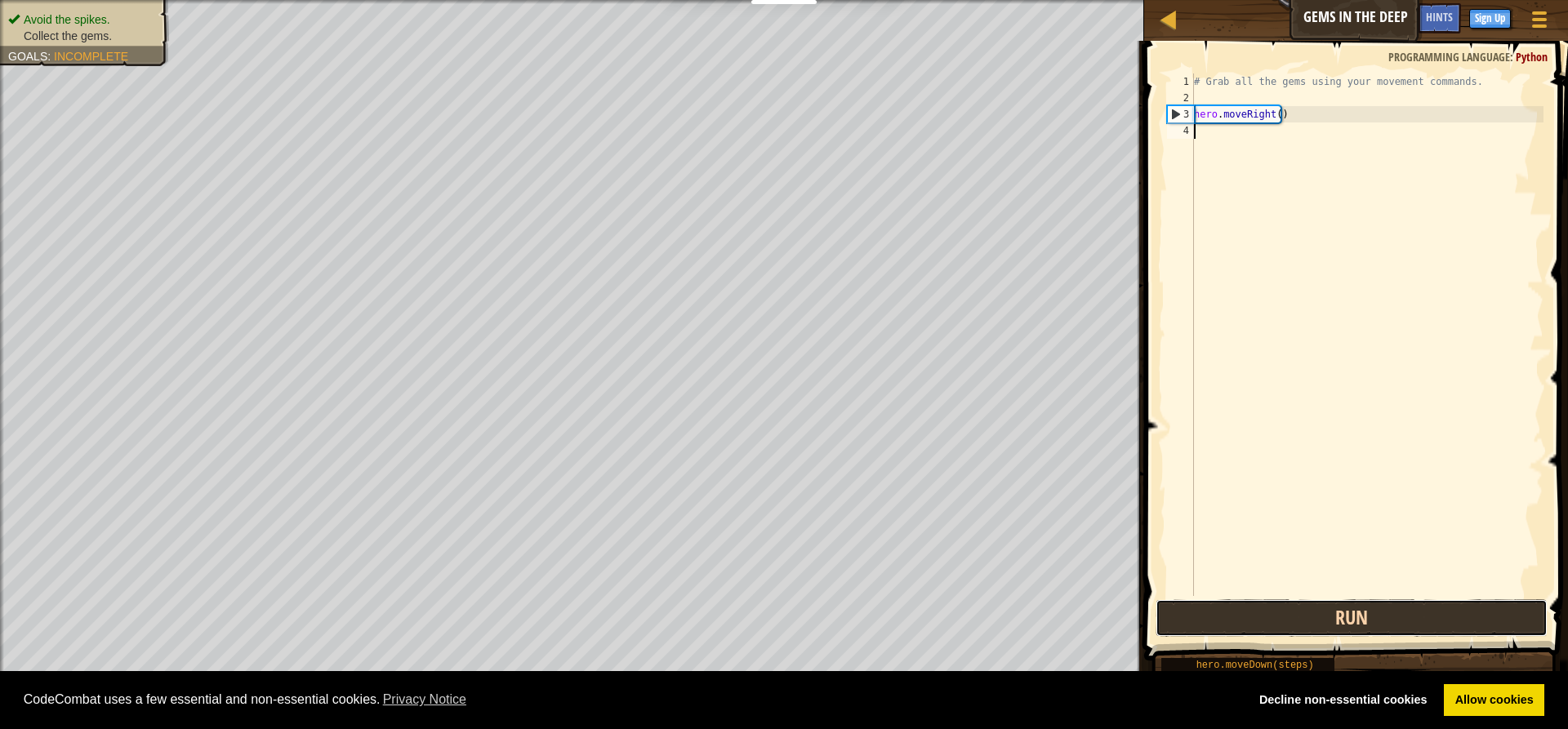
click at [1438, 614] on button "Run" at bounding box center [1351, 618] width 392 height 38
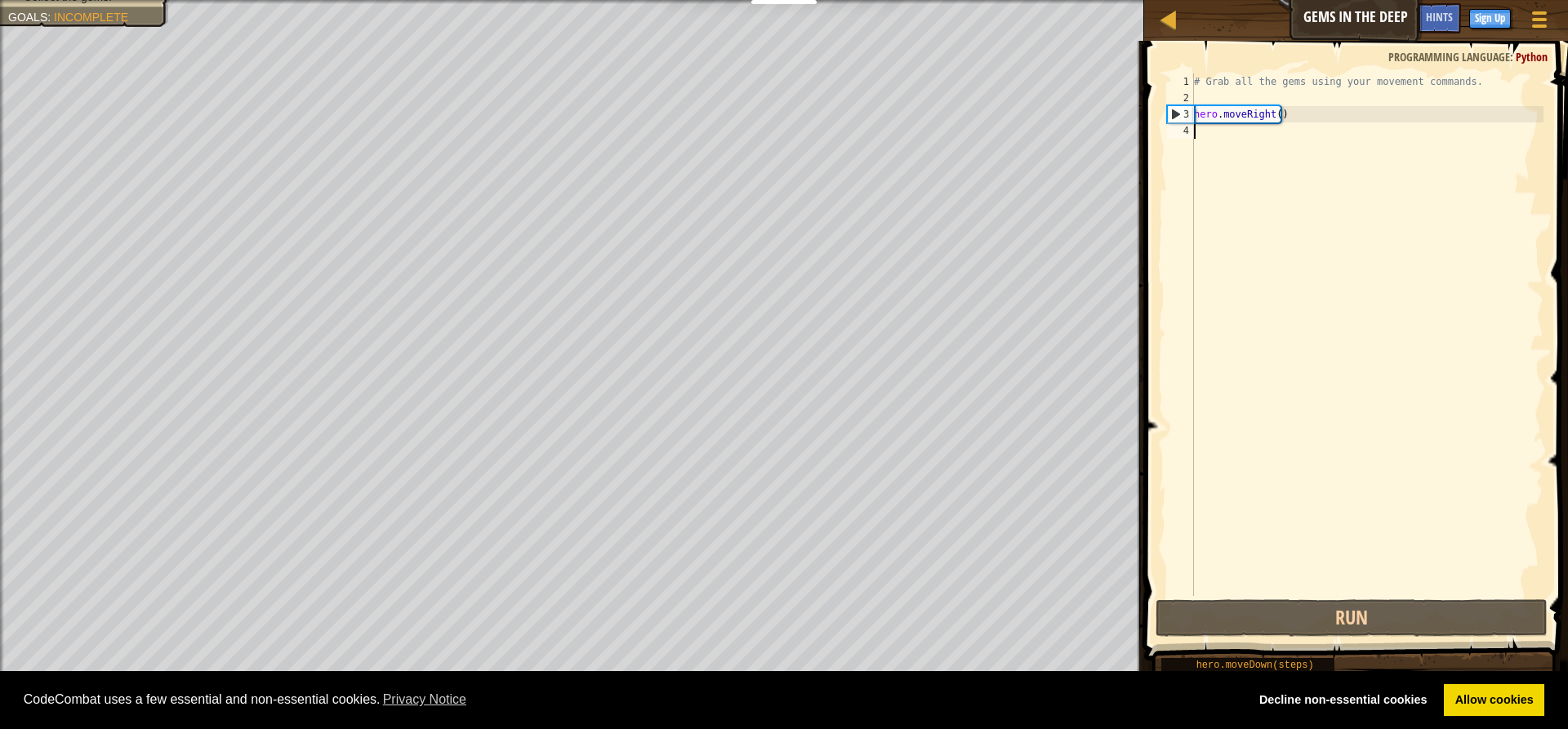
scroll to position [7, 0]
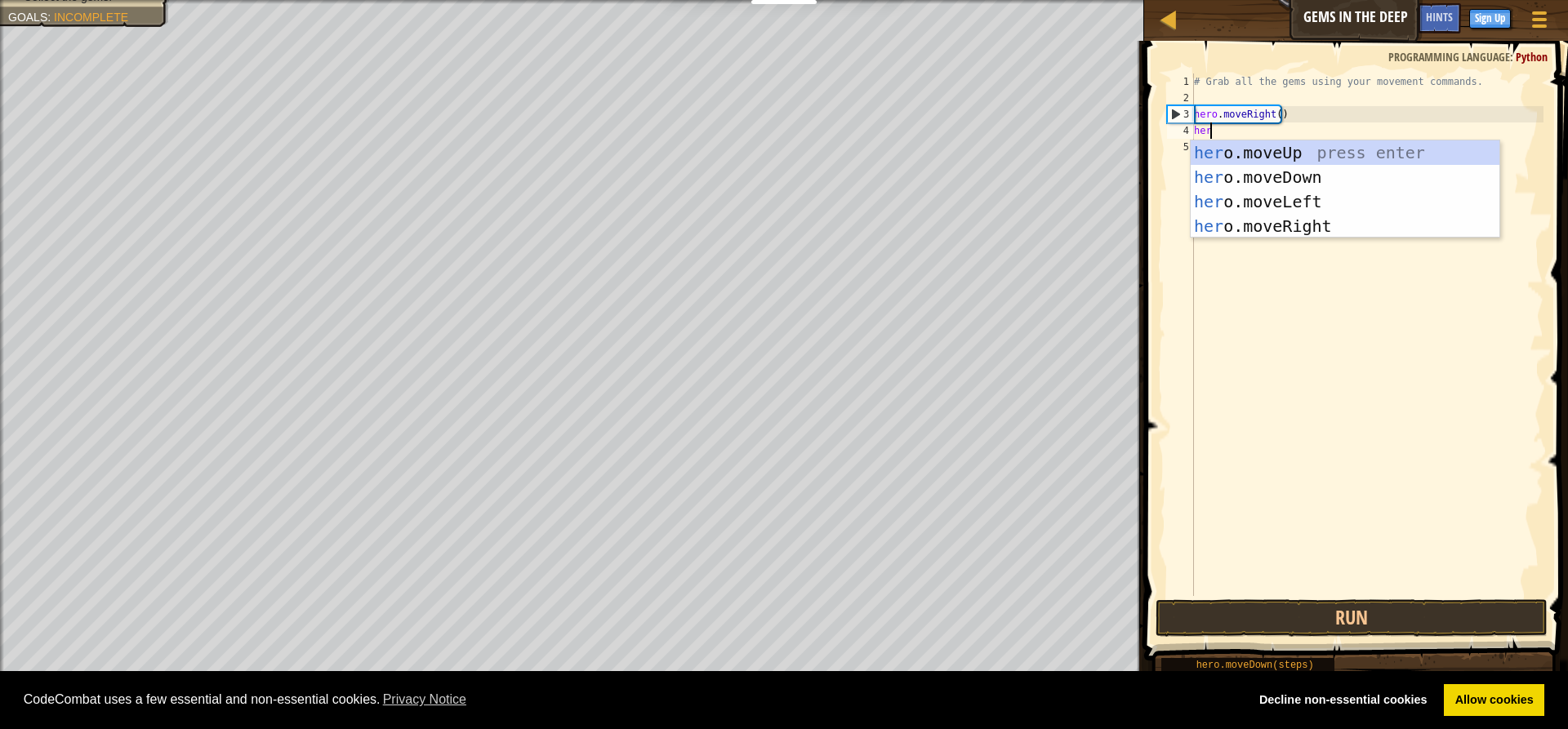
type textarea "hero"
click at [1307, 173] on div "hero .moveUp press enter hero .moveDown press enter hero .moveLeft press enter …" at bounding box center [1345, 214] width 309 height 147
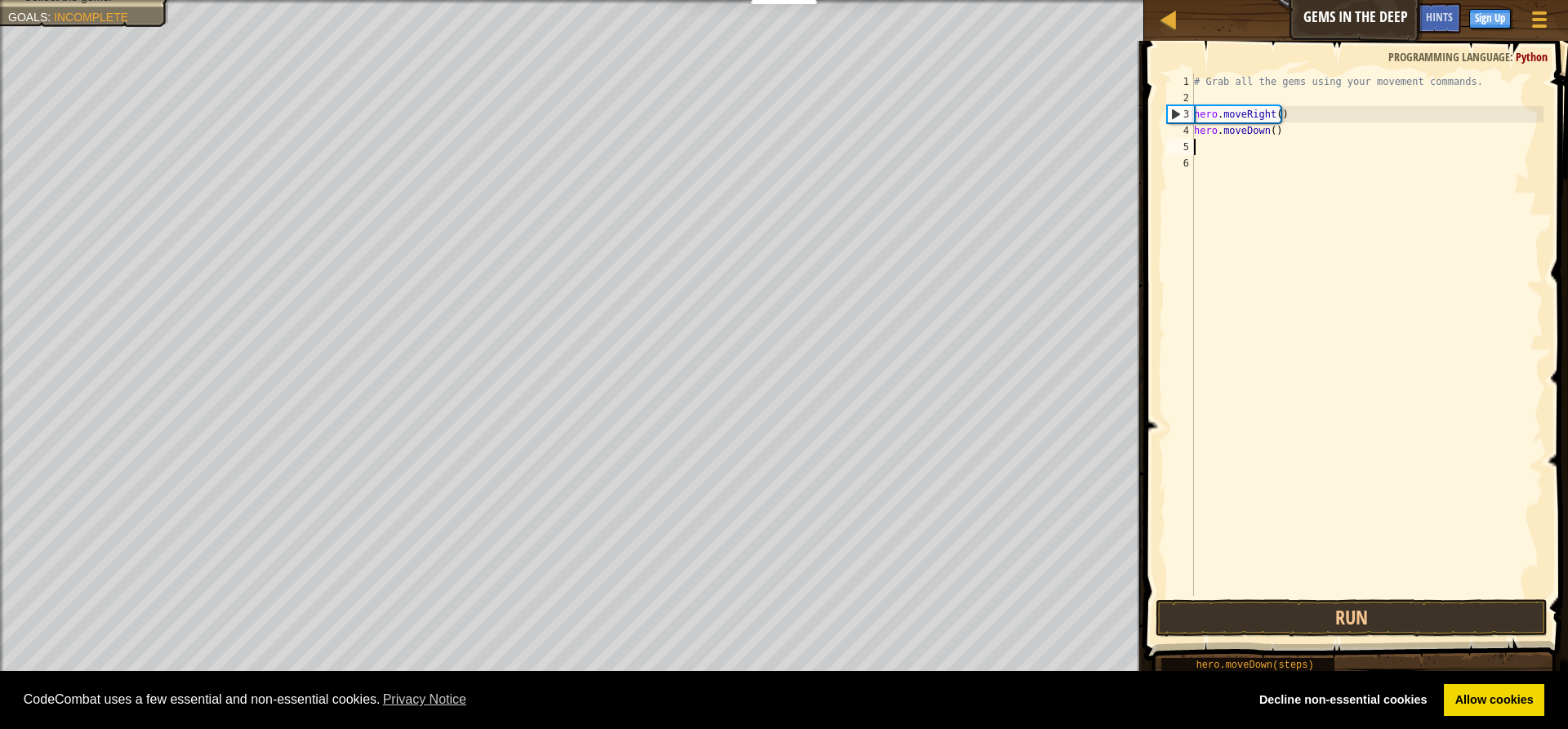
scroll to position [7, 0]
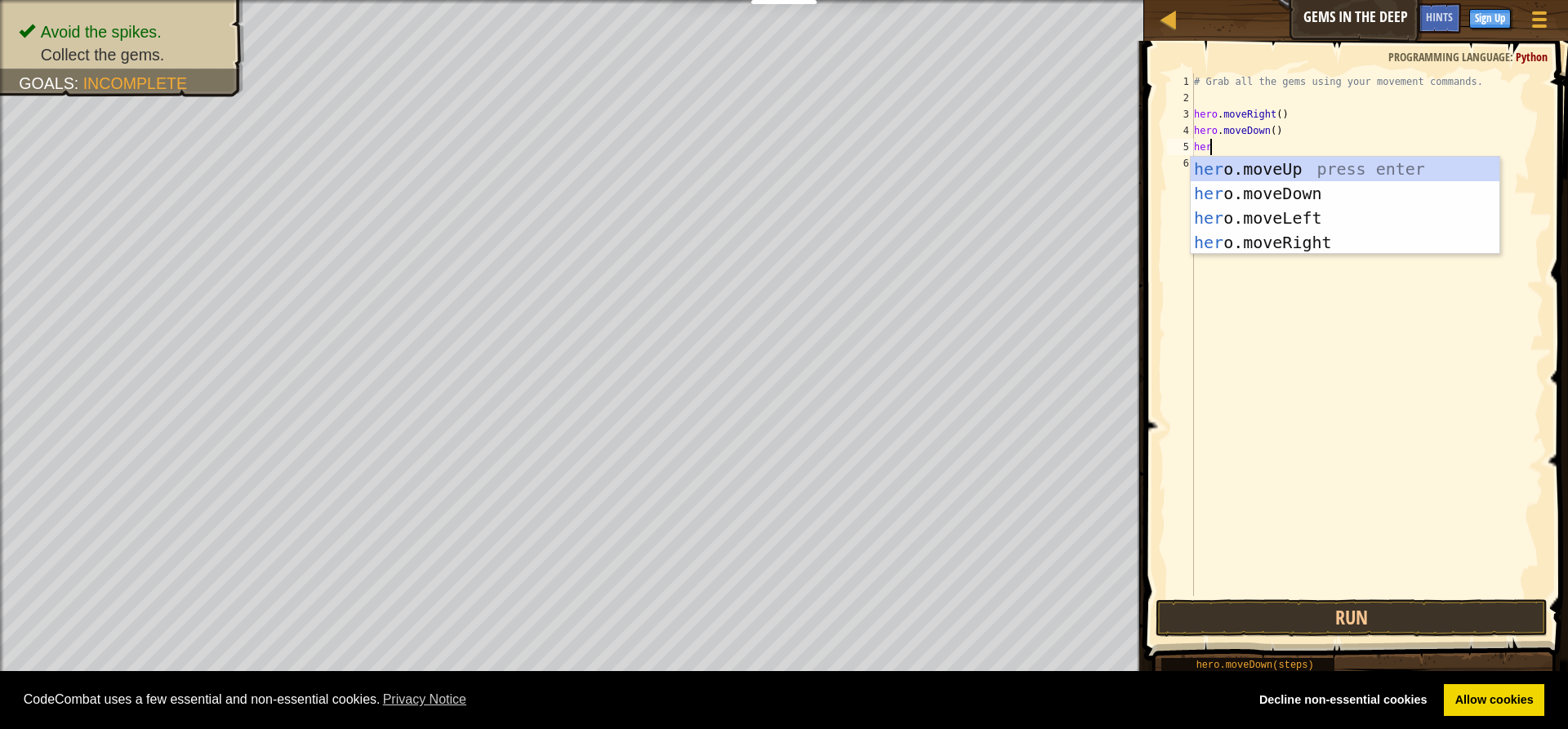
type textarea "hero"
click at [1324, 165] on div "hero .moveUp press enter hero .moveDown press enter hero .moveLeft press enter …" at bounding box center [1345, 230] width 309 height 147
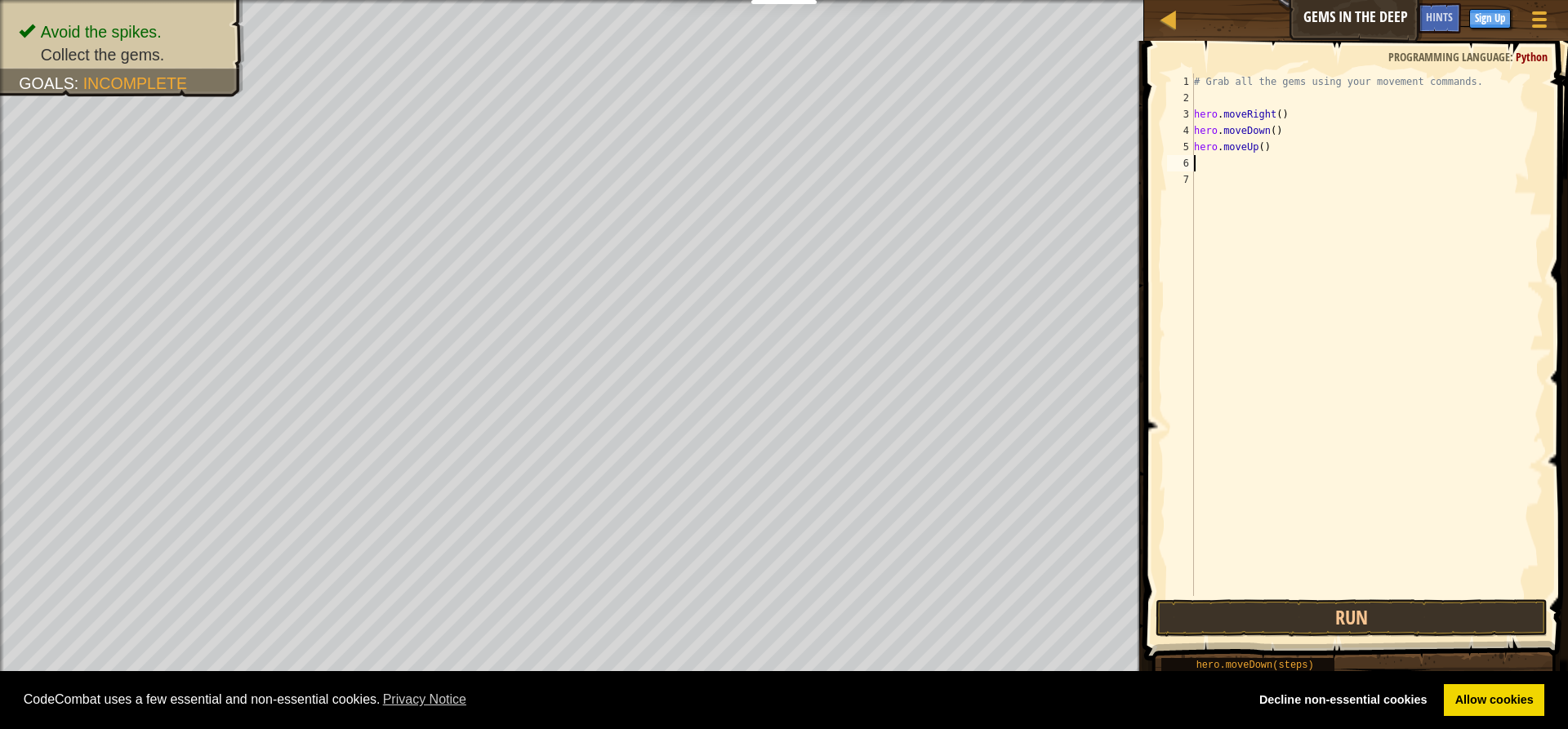
scroll to position [7, 0]
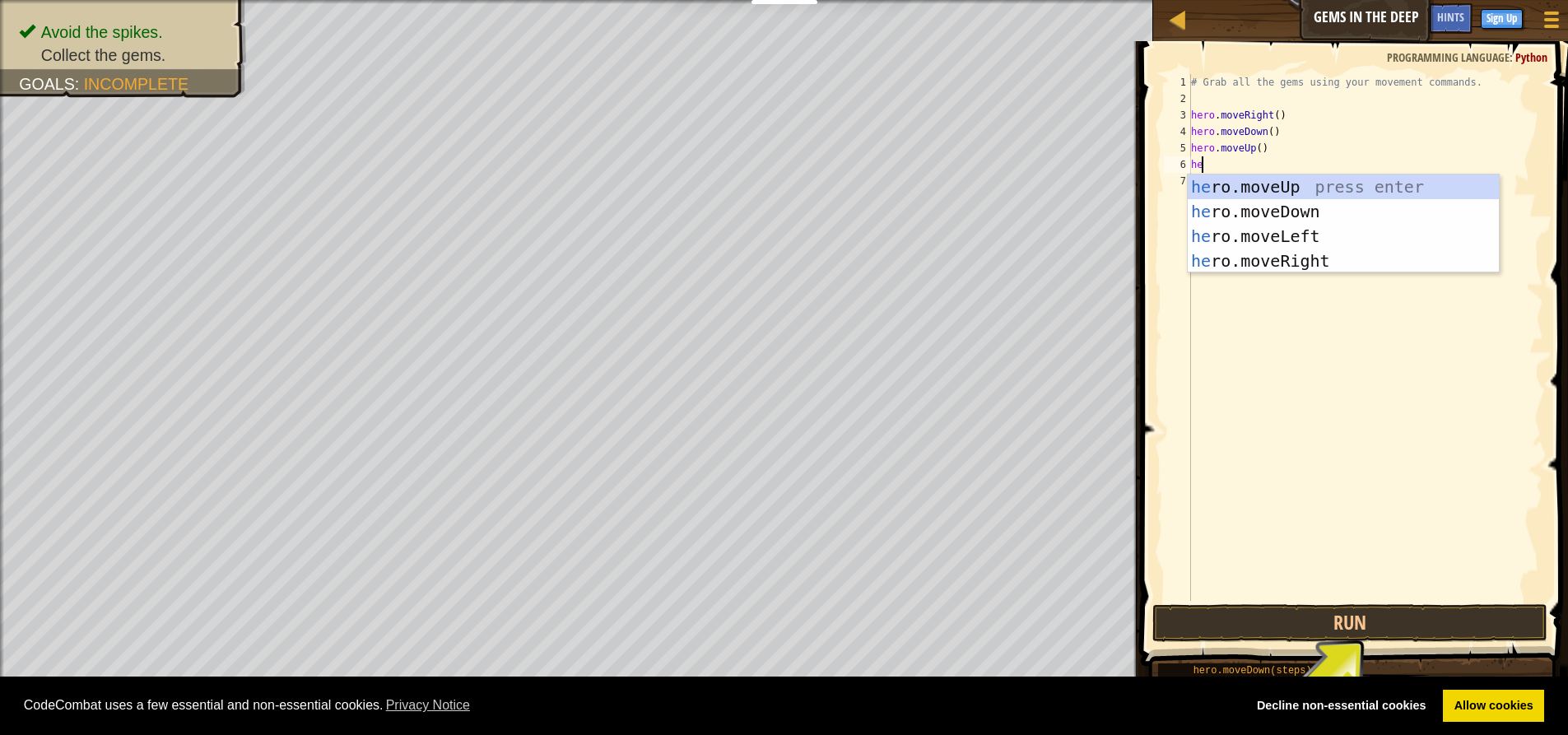
type textarea "her"
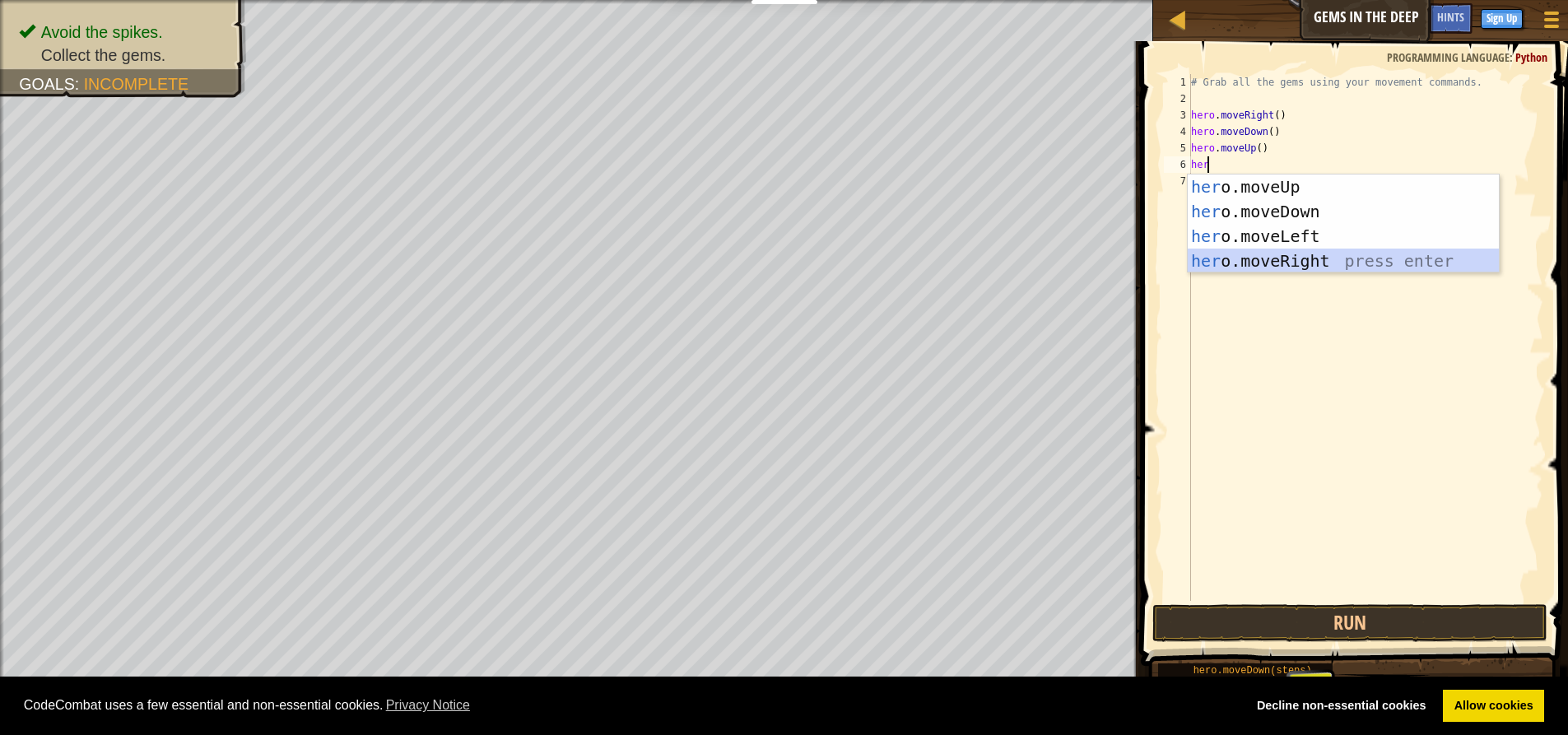
click at [1236, 260] on div "her o.moveUp press enter her o.moveDown press enter her o.moveLeft press enter …" at bounding box center [1342, 248] width 311 height 148
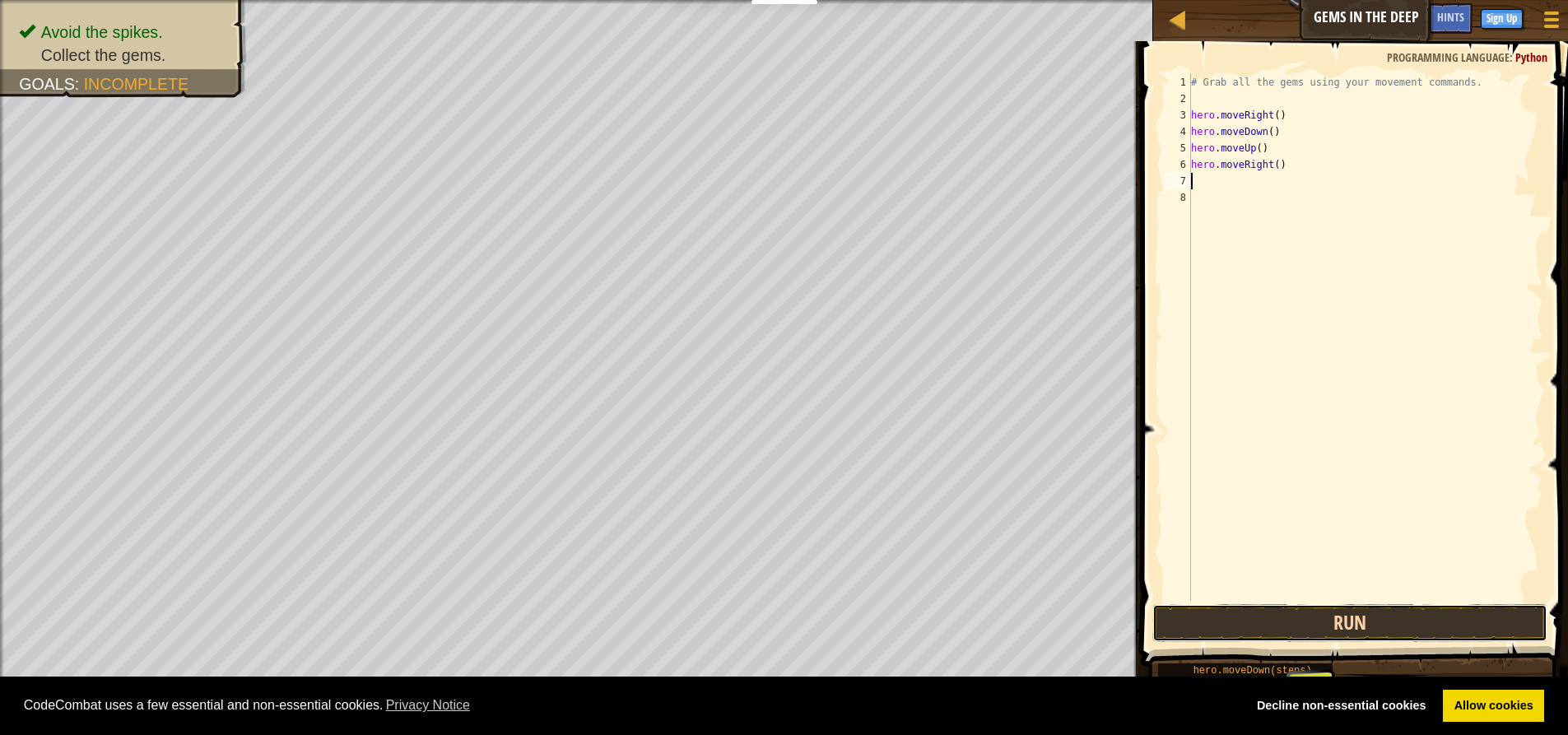
click at [1386, 624] on button "Run" at bounding box center [1349, 623] width 395 height 38
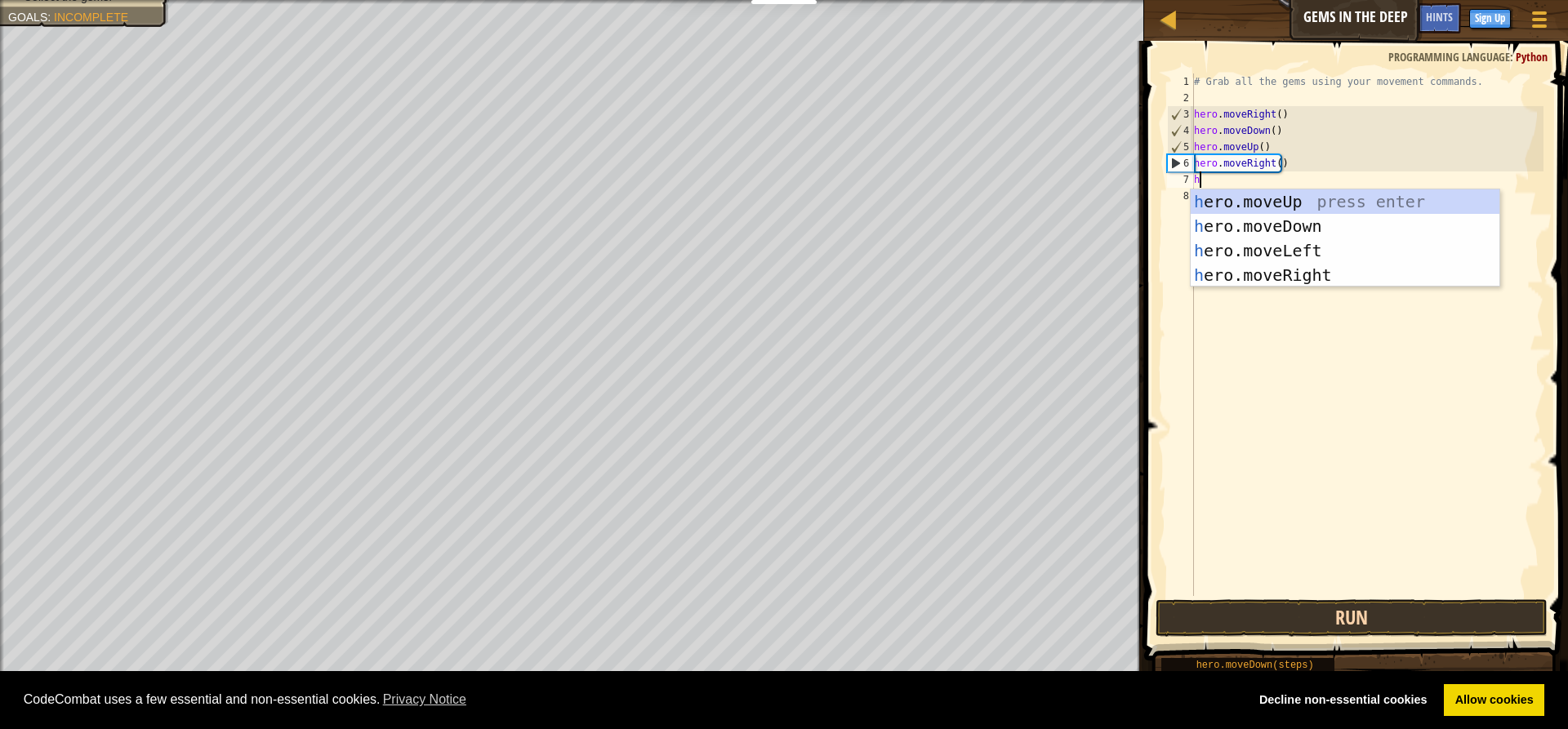
type textarea "hr"
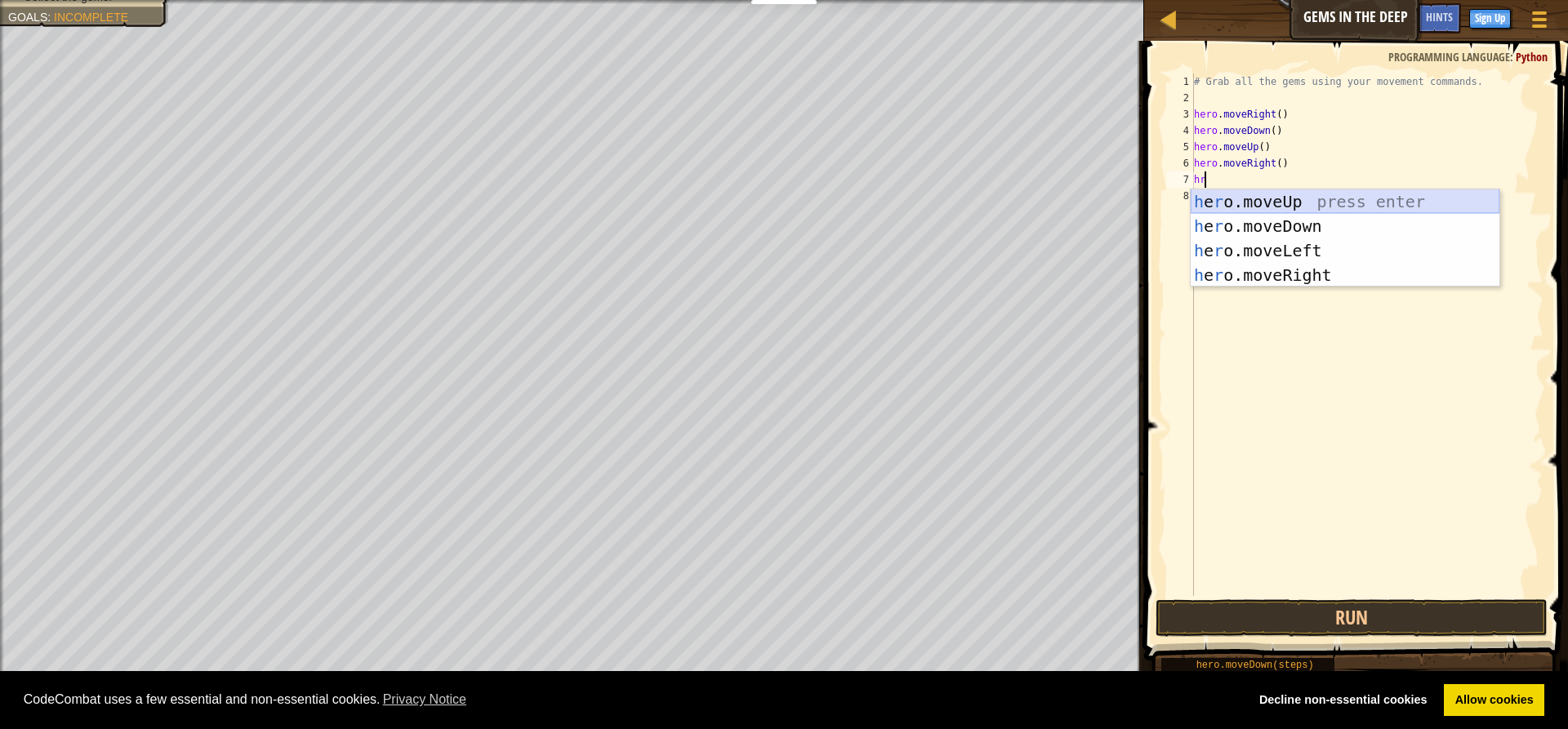
click at [1254, 193] on div "h e r o.moveUp press enter h e r o.moveDown press enter h e r o.moveLeft press …" at bounding box center [1345, 263] width 309 height 147
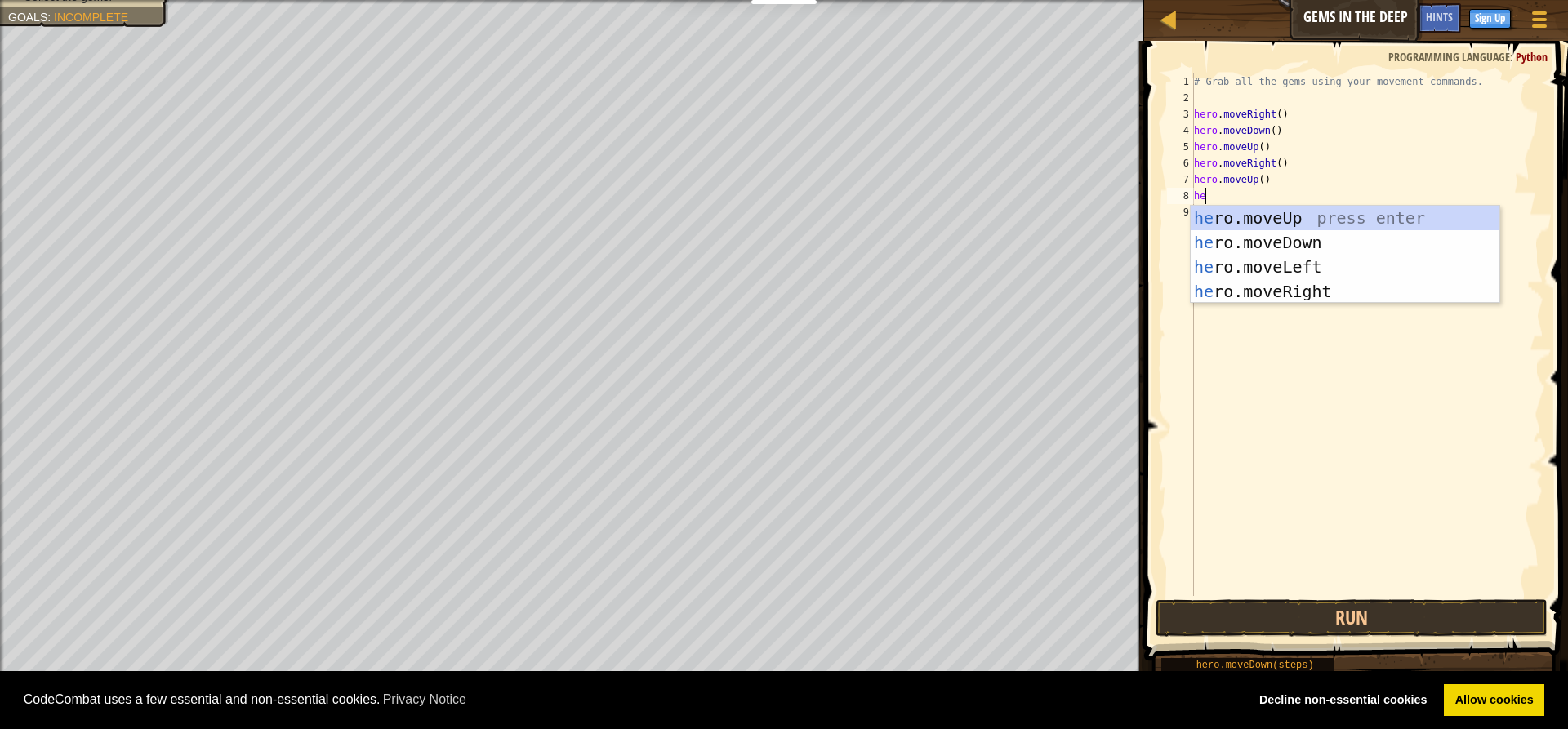
type textarea "her"
click at [1291, 248] on div "her o.moveUp press enter her o.moveDown press enter her o.moveLeft press enter …" at bounding box center [1345, 279] width 309 height 147
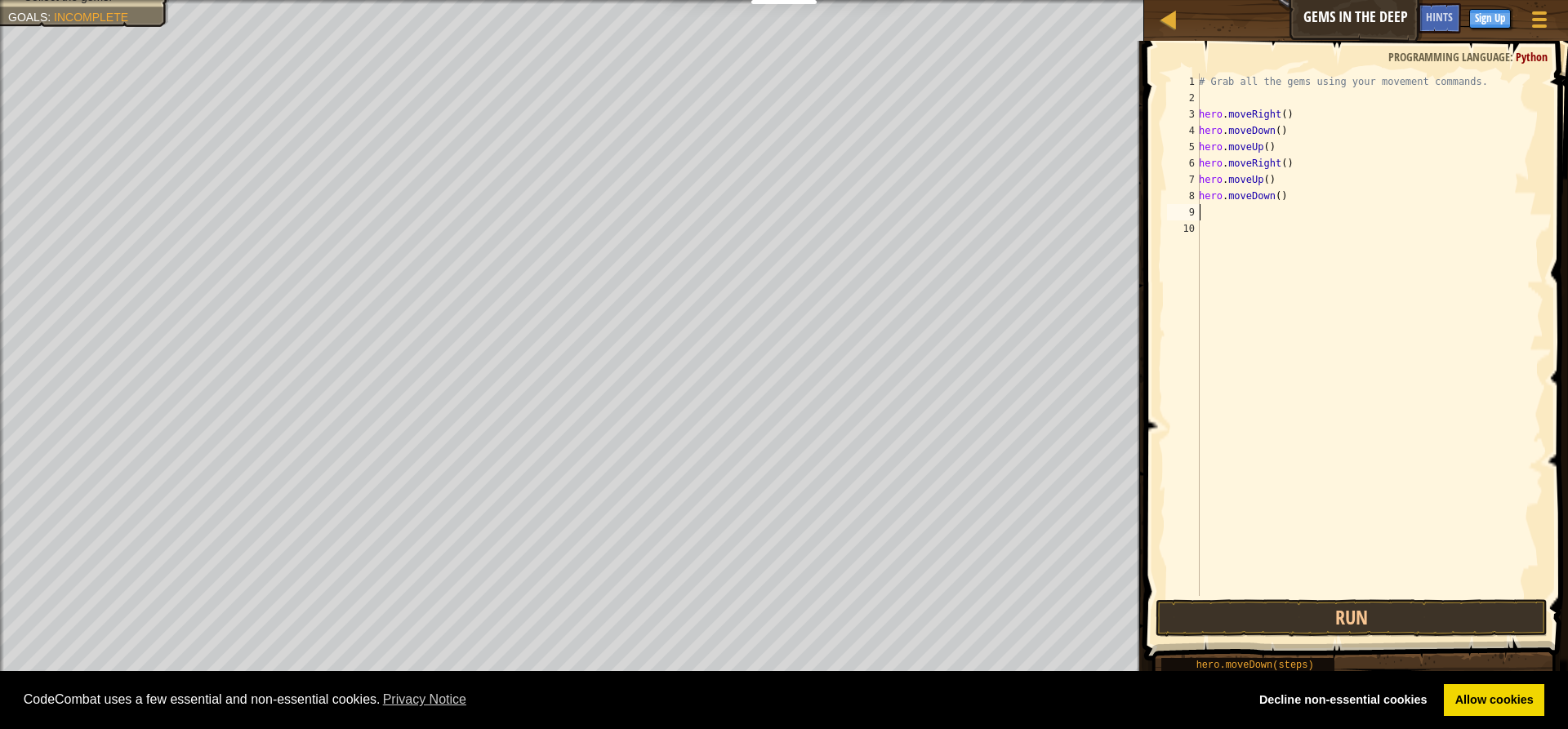
click at [1269, 188] on div "# Grab all the gems using your movement commands. hero . moveRight ( ) hero . m…" at bounding box center [1370, 351] width 348 height 555
click at [1280, 201] on div "# Grab all the gems using your movement commands. hero . moveRight ( ) hero . m…" at bounding box center [1370, 351] width 348 height 555
type textarea "("
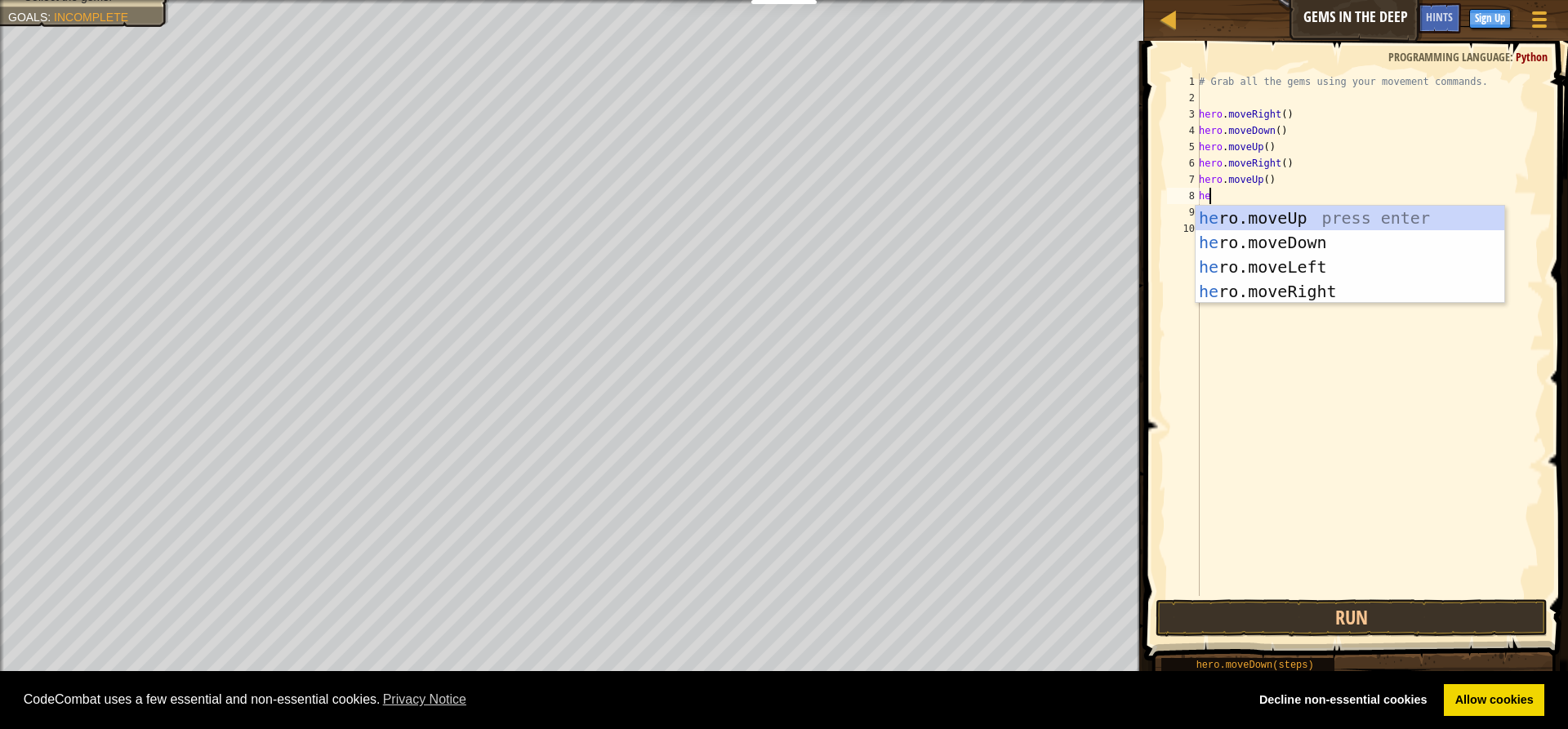
type textarea "her"
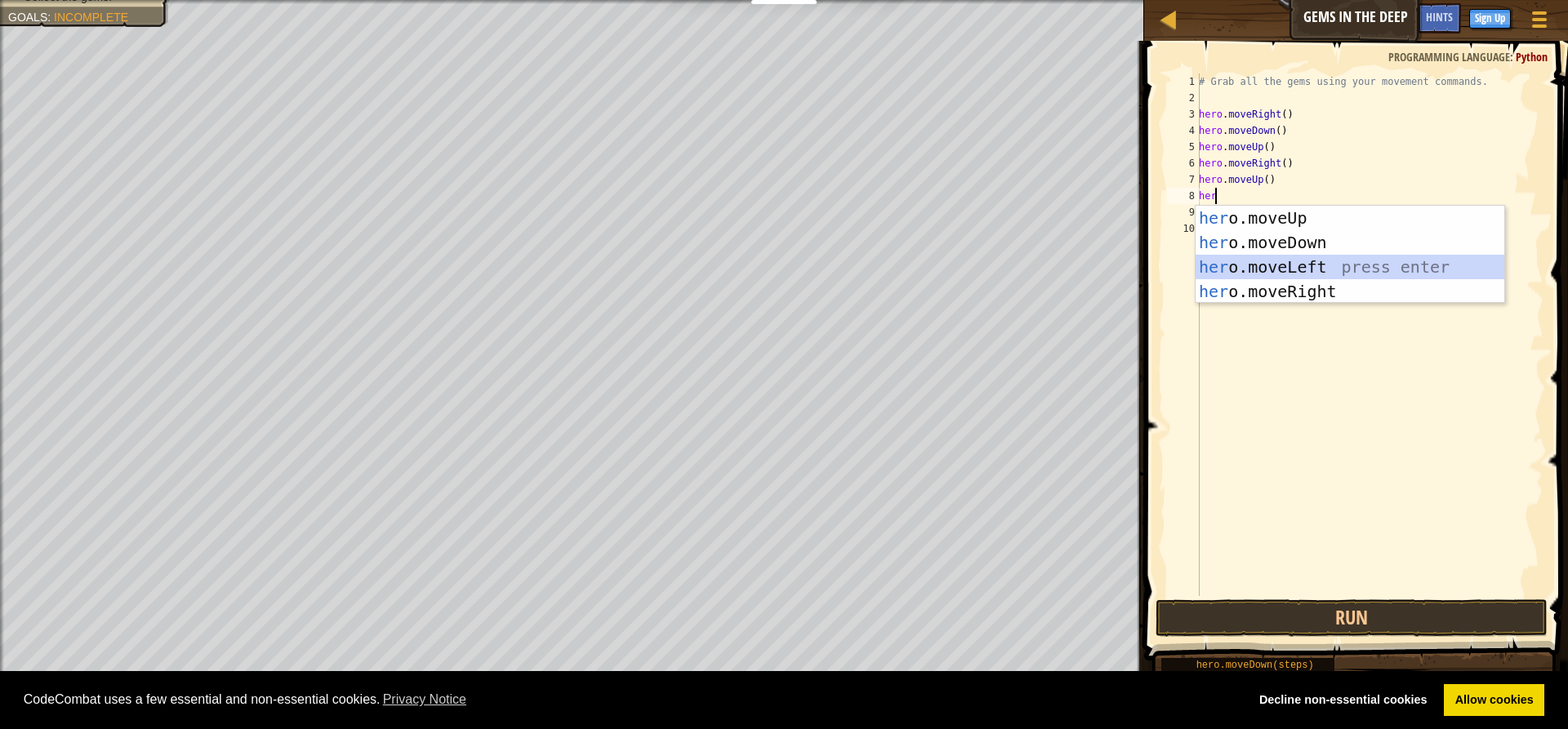
drag, startPoint x: 1297, startPoint y: 261, endPoint x: 1275, endPoint y: 244, distance: 27.8
click at [1293, 260] on div "her o.moveUp press enter her o.moveDown press enter her o.moveLeft press enter …" at bounding box center [1350, 279] width 309 height 147
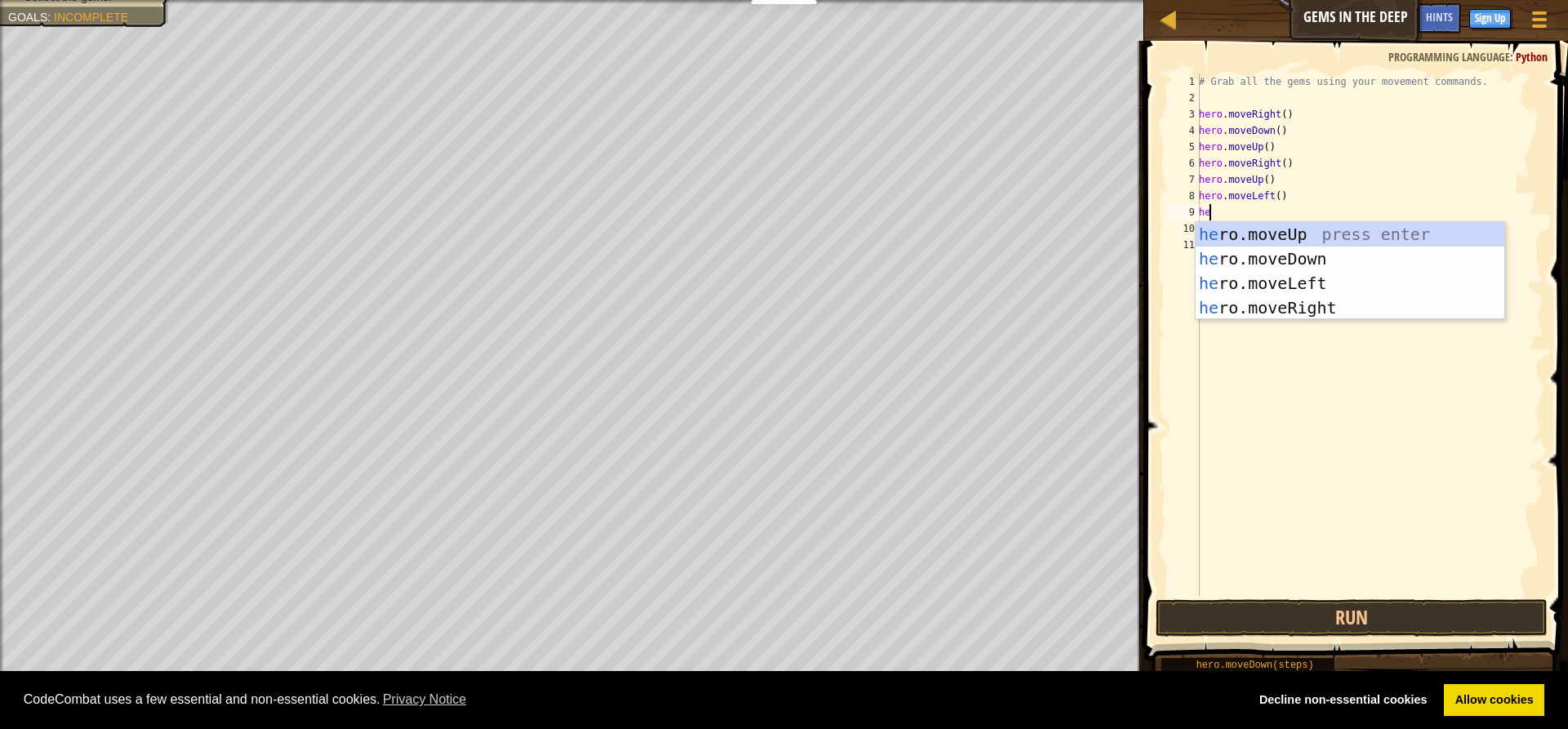
type textarea "her"
click at [1291, 305] on div "her o.moveUp press enter her o.moveDown press enter her o.moveLeft press enter …" at bounding box center [1350, 296] width 309 height 147
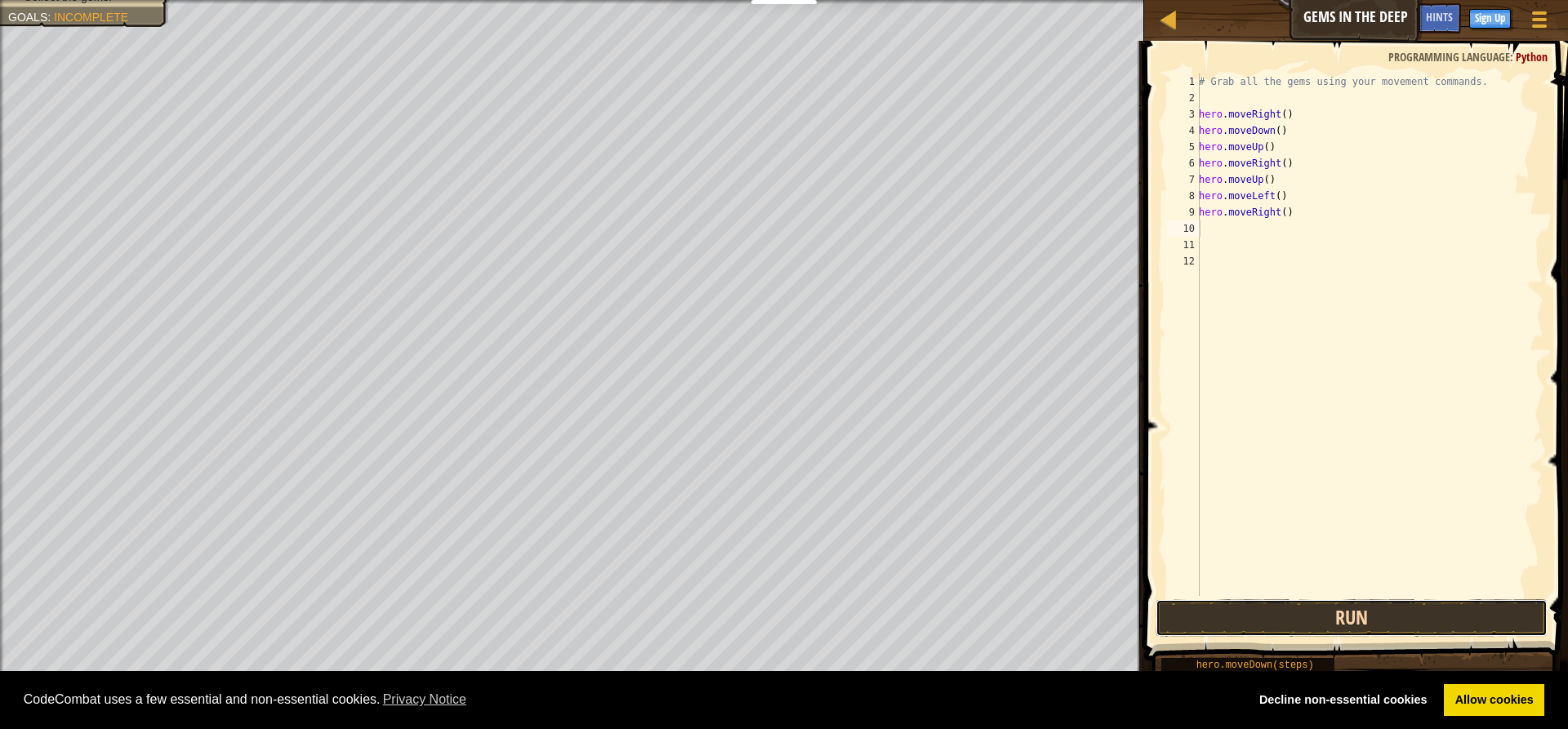
click at [1356, 621] on button "Run" at bounding box center [1351, 618] width 392 height 38
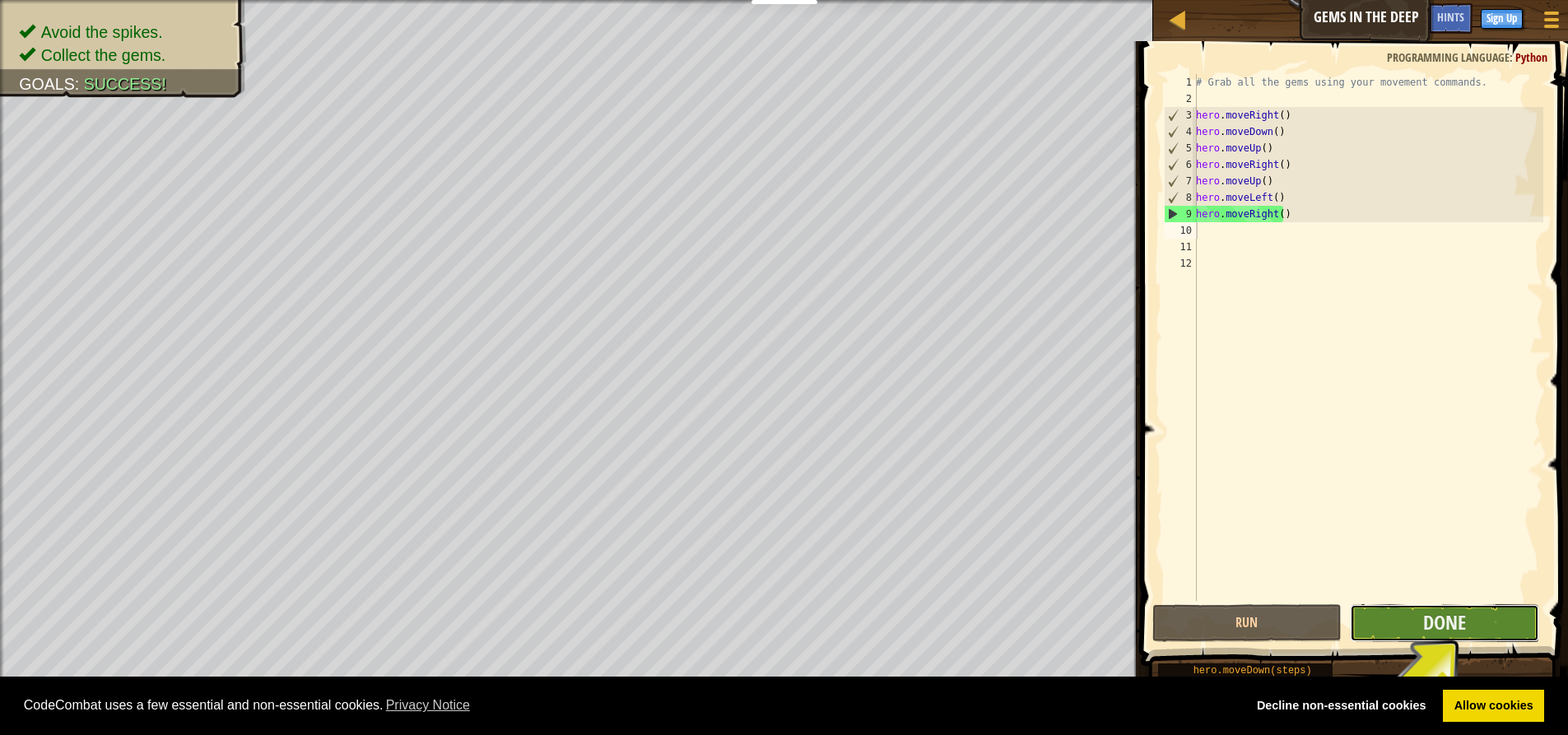
click at [1401, 620] on button "Done" at bounding box center [1443, 623] width 189 height 38
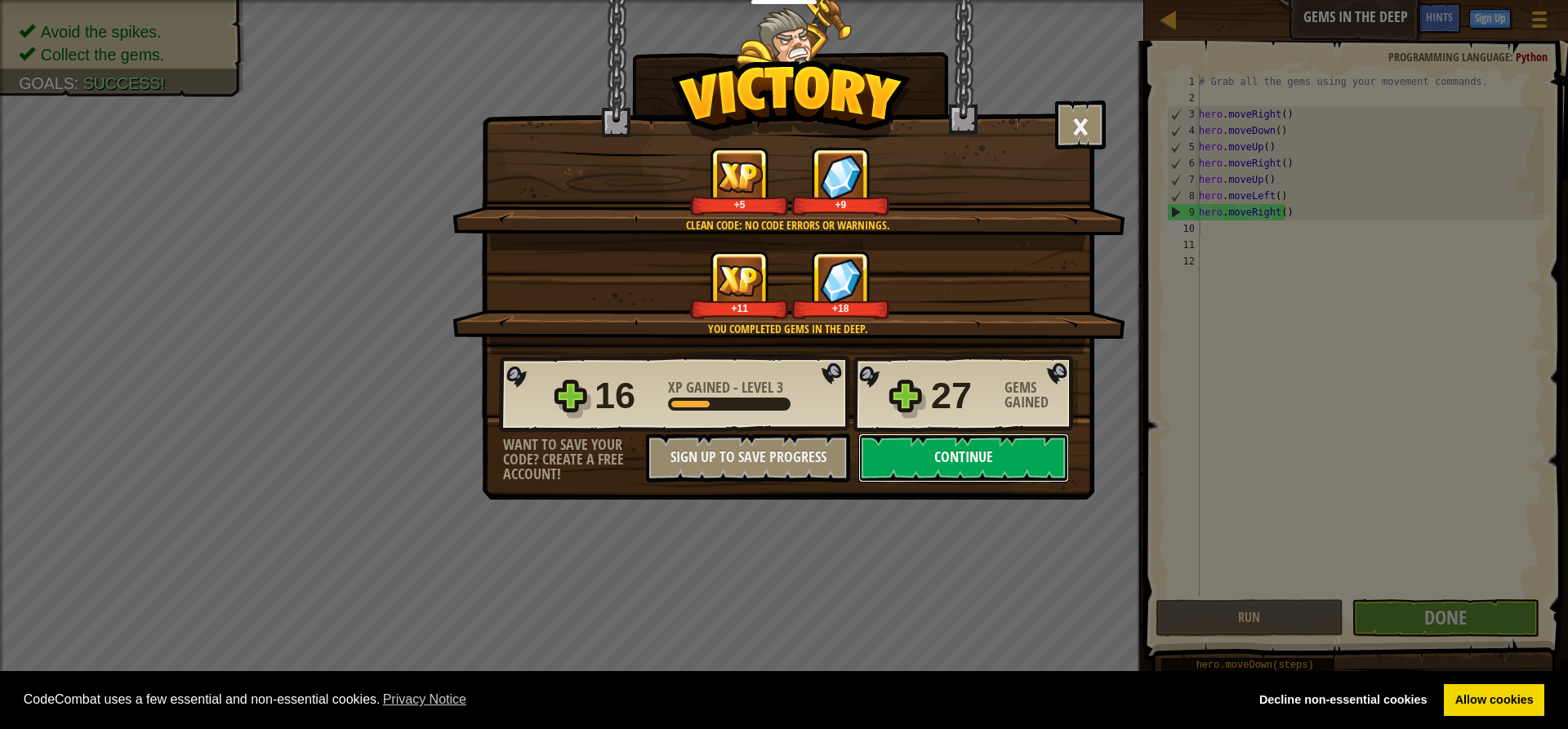
click at [1016, 449] on button "Continue" at bounding box center [964, 457] width 210 height 49
